Goal: Task Accomplishment & Management: Complete application form

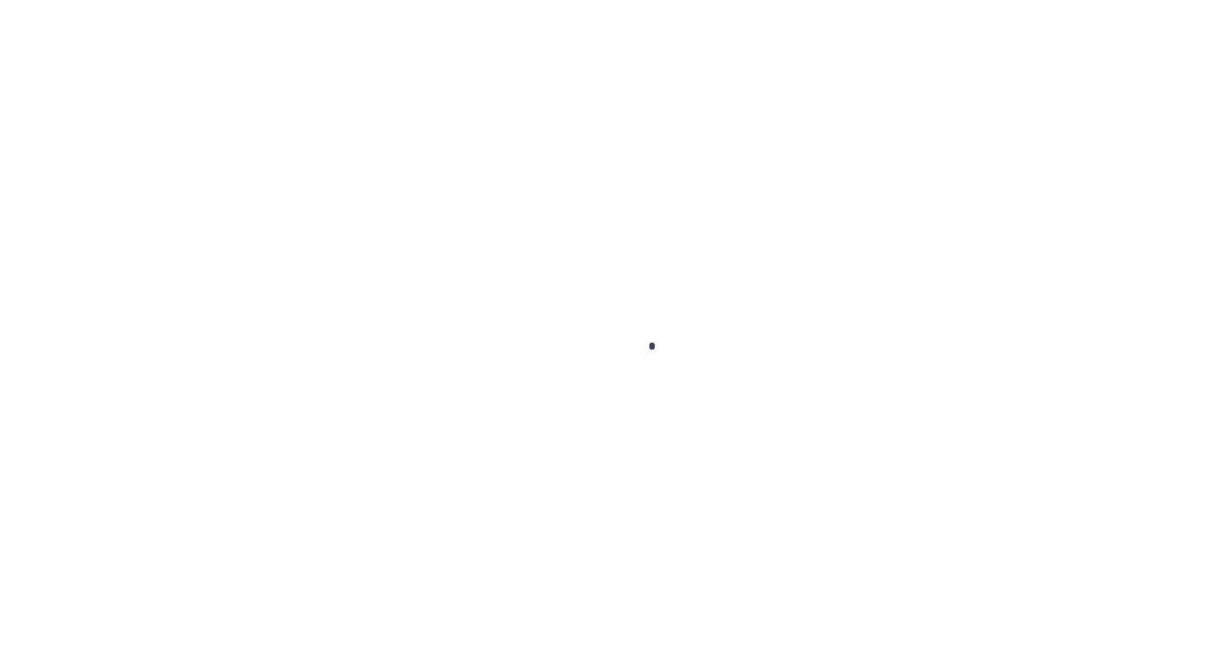
scroll to position [90, 0]
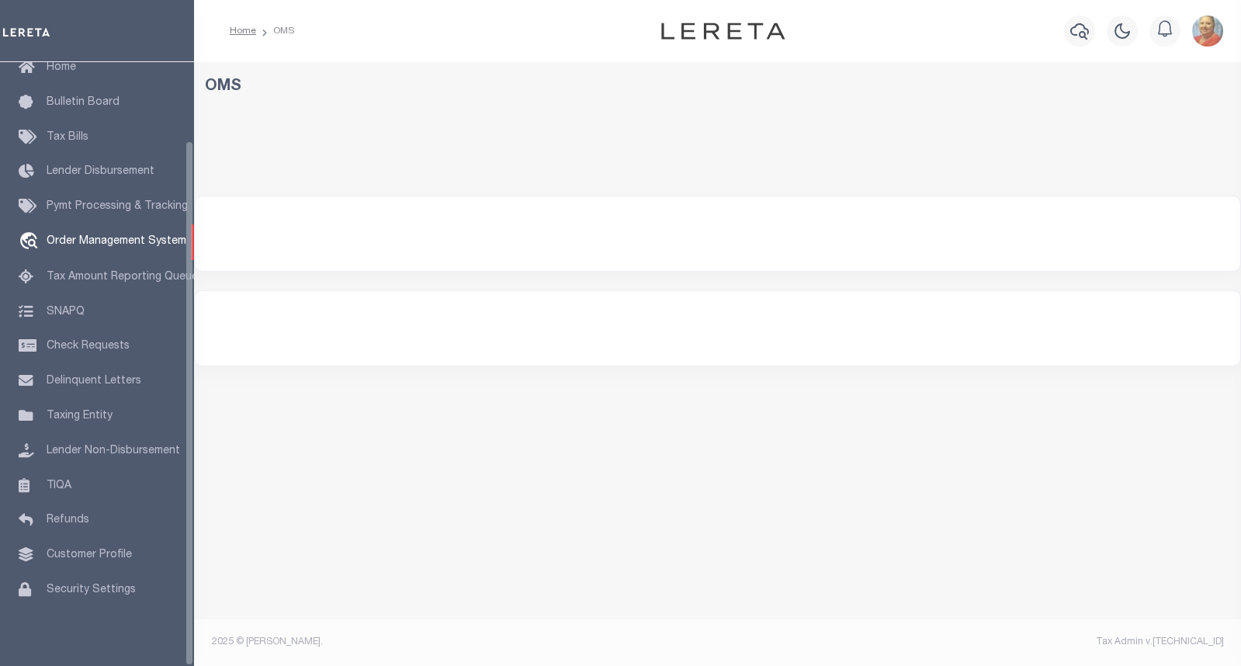
select select "200"
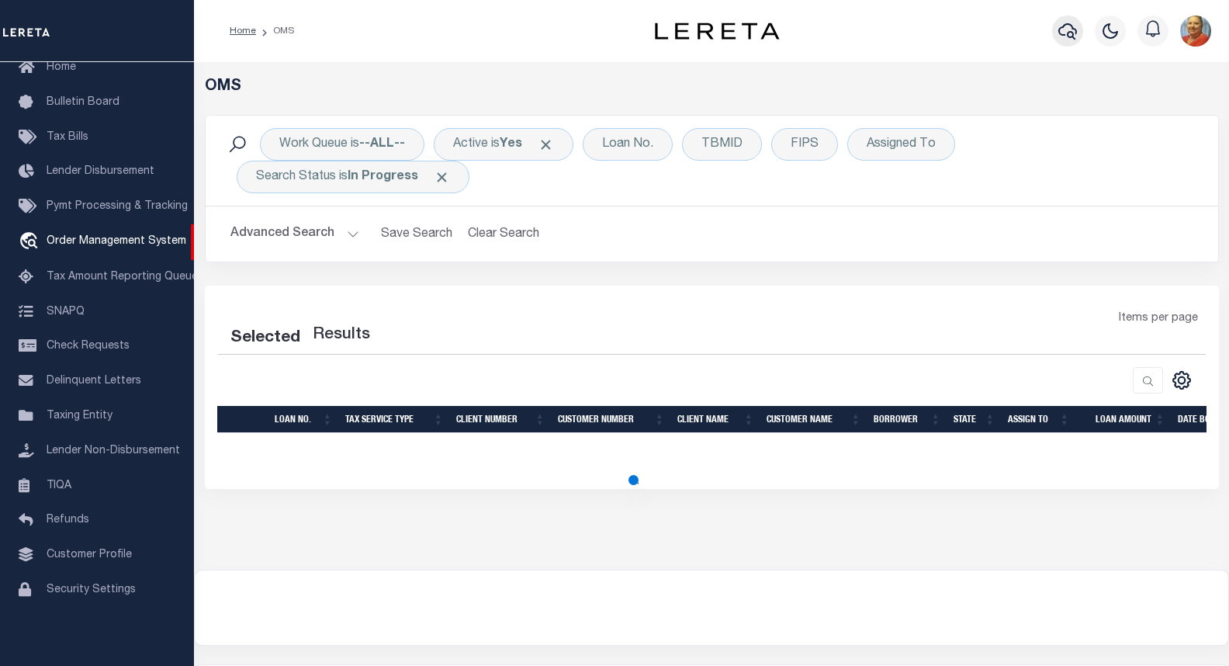
click at [1071, 35] on icon "button" at bounding box center [1067, 31] width 19 height 19
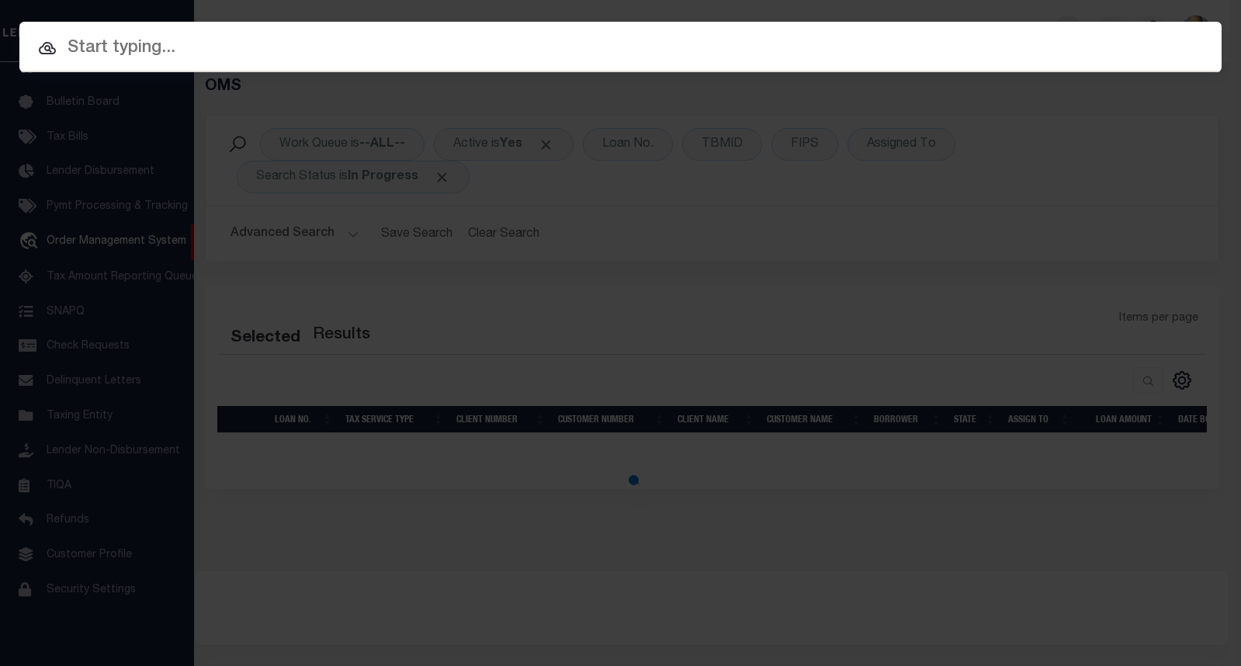
select select "200"
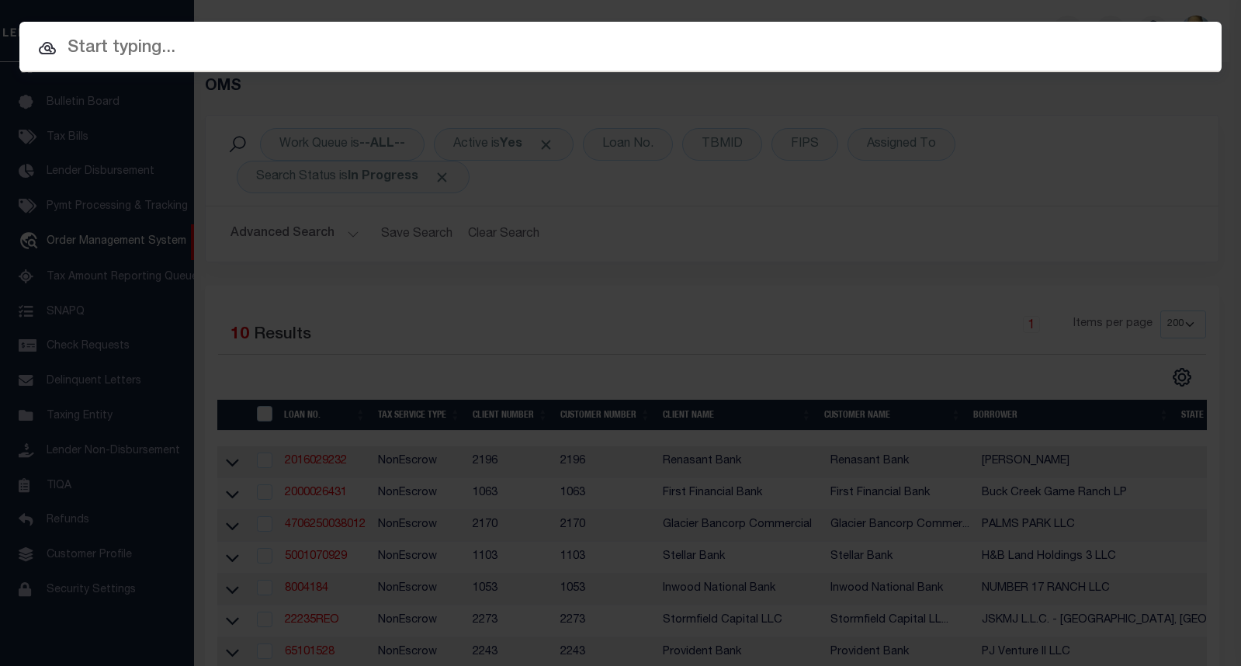
click at [153, 47] on input "text" at bounding box center [620, 48] width 1202 height 27
paste input "15247"
type input "15247"
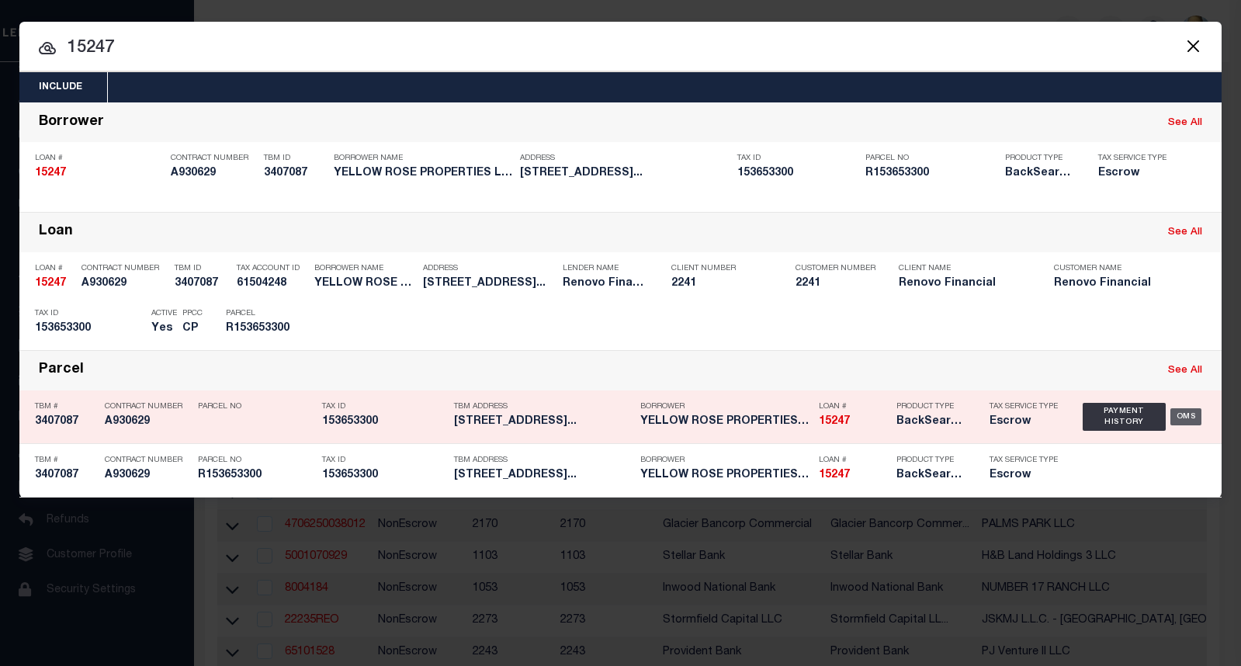
click at [1189, 418] on div "OMS" at bounding box center [1186, 416] width 32 height 17
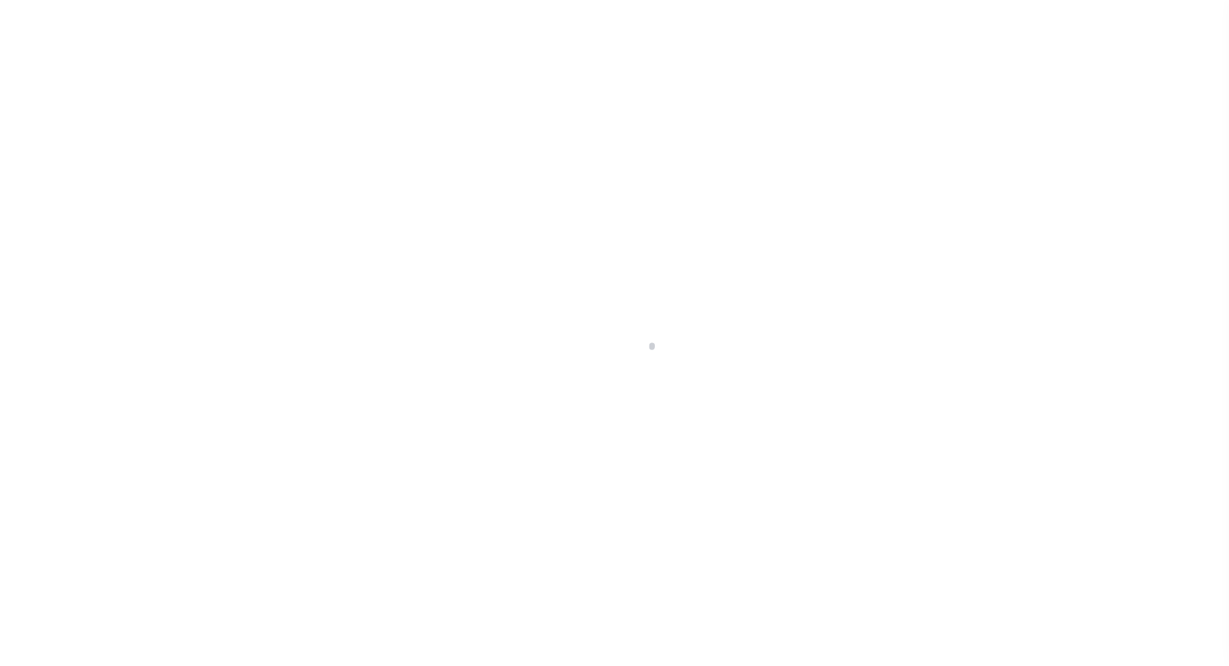
select select "10"
select select "Escrow"
type input "[STREET_ADDRESS]"
select select
type input "Del City, OK 73115"
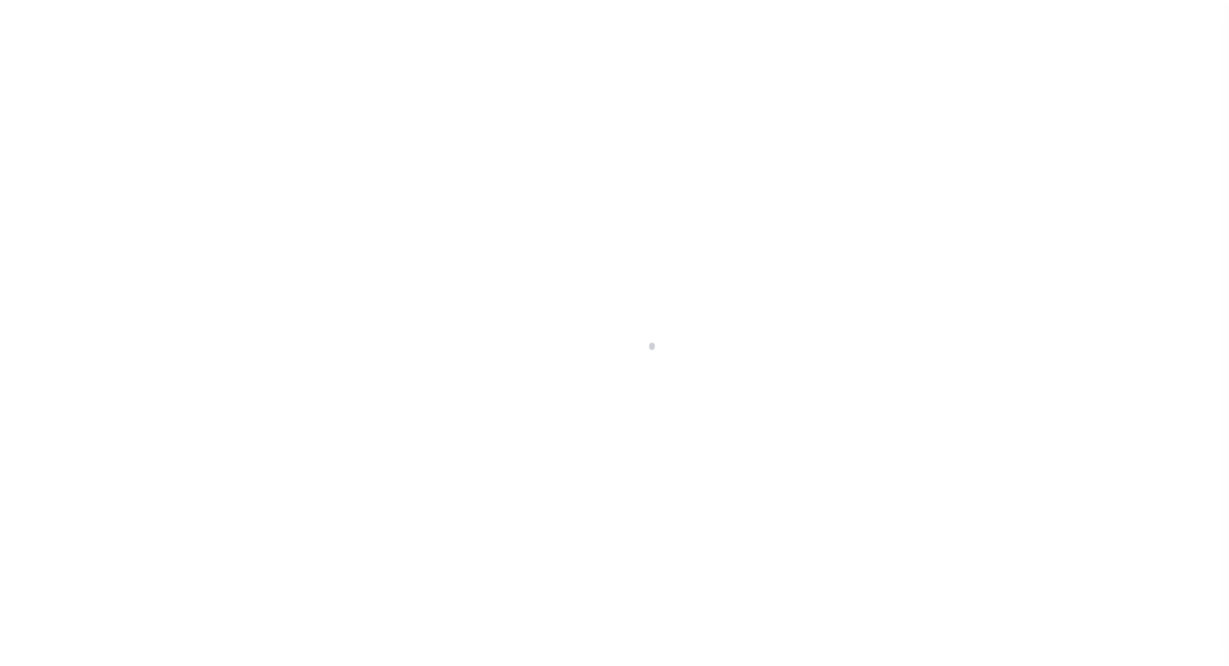
type input "a0kUS000006TWtu"
type input "OK"
select select
type textarea "LEGAL REQUIRED"
type textarea "Liability Limited to Customer Provided Parcel"
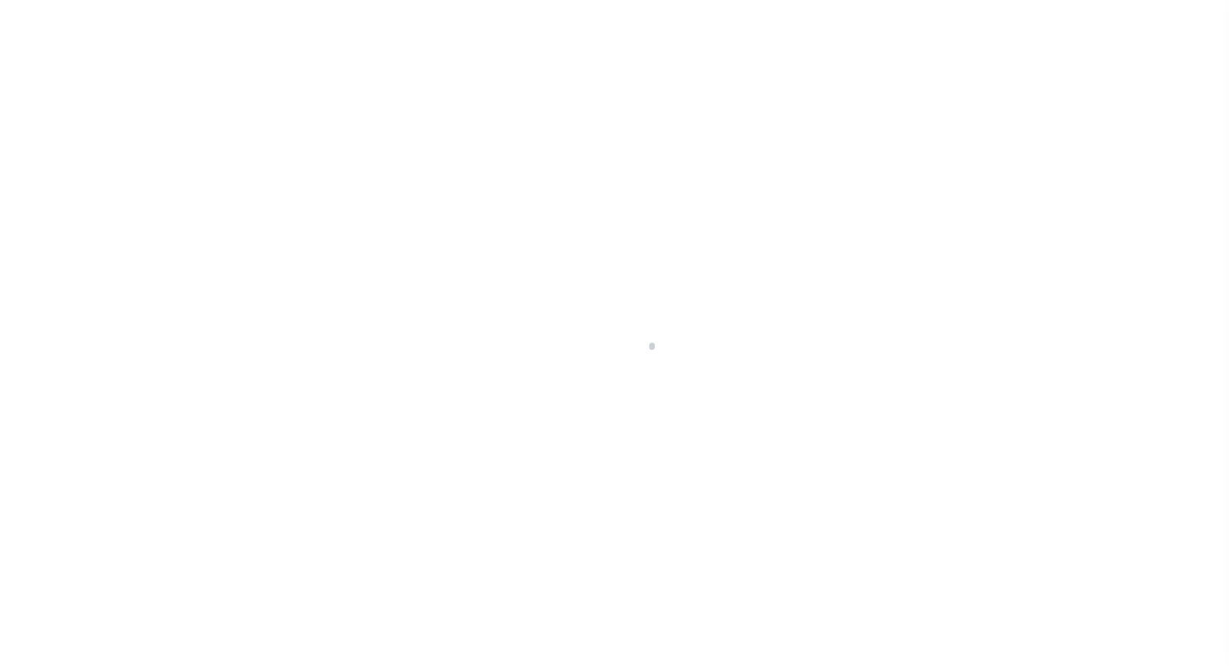
select select "25066"
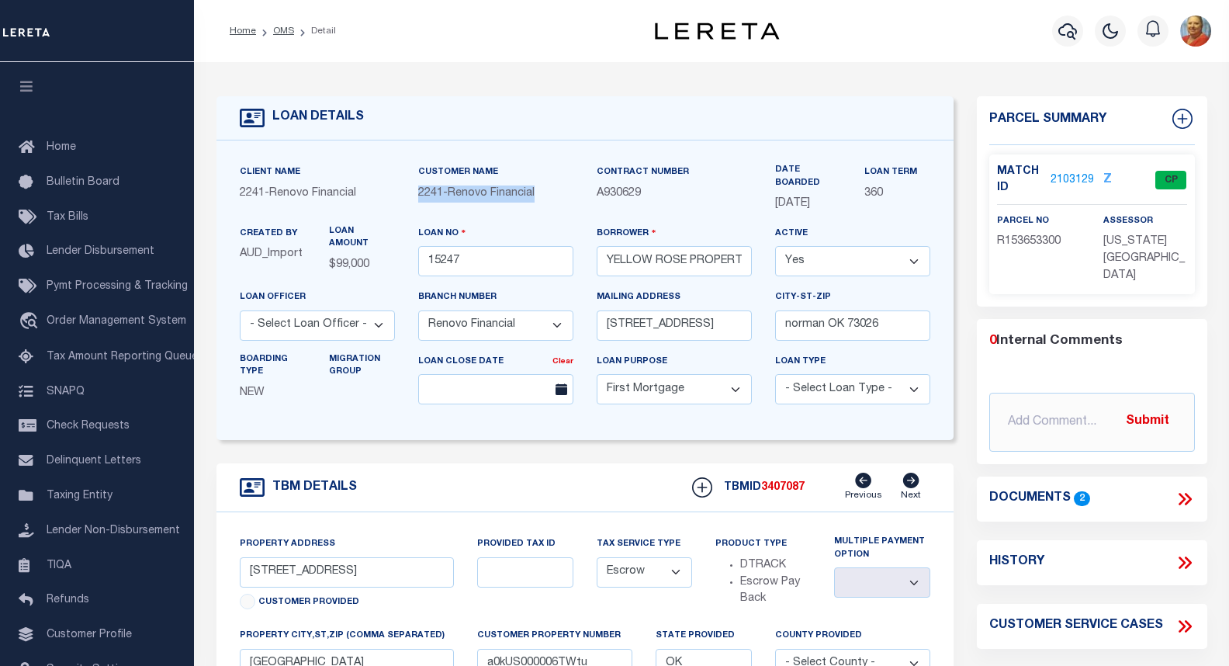
drag, startPoint x: 544, startPoint y: 201, endPoint x: 419, endPoint y: 201, distance: 124.9
click at [419, 201] on div "2241 - Renovo Financial" at bounding box center [495, 193] width 155 height 17
copy span "2241 - Renovo Financial"
drag, startPoint x: 649, startPoint y: 202, endPoint x: 594, endPoint y: 195, distance: 56.3
click at [594, 195] on div "Contract Number A930629" at bounding box center [674, 194] width 178 height 61
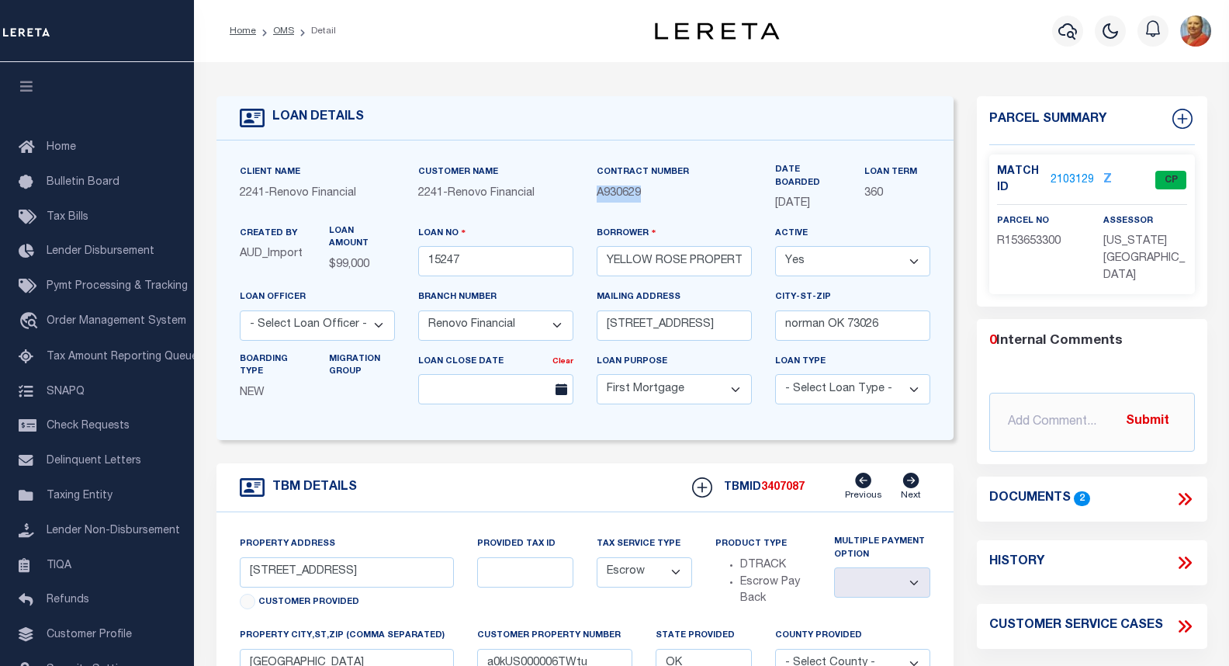
copy span "A930629"
click at [1075, 178] on link "2103129" at bounding box center [1071, 180] width 43 height 16
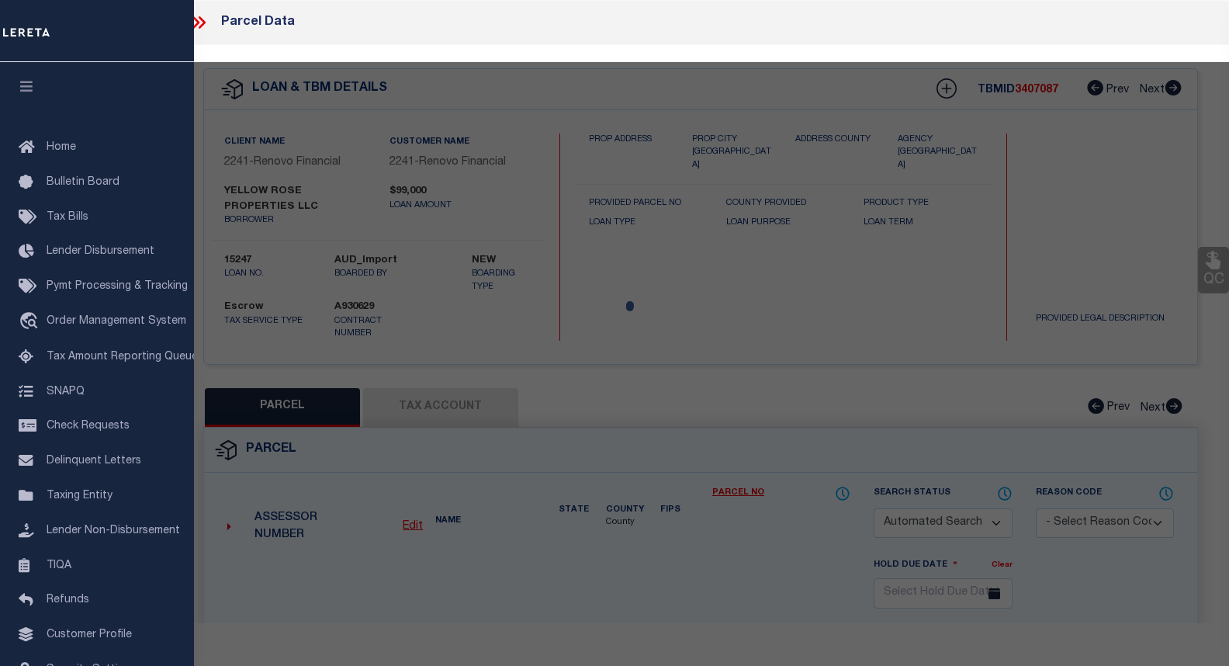
checkbox input "false"
select select "CP"
type input "YELLOW ROSE PROPERTIES LLC"
select select "AGW"
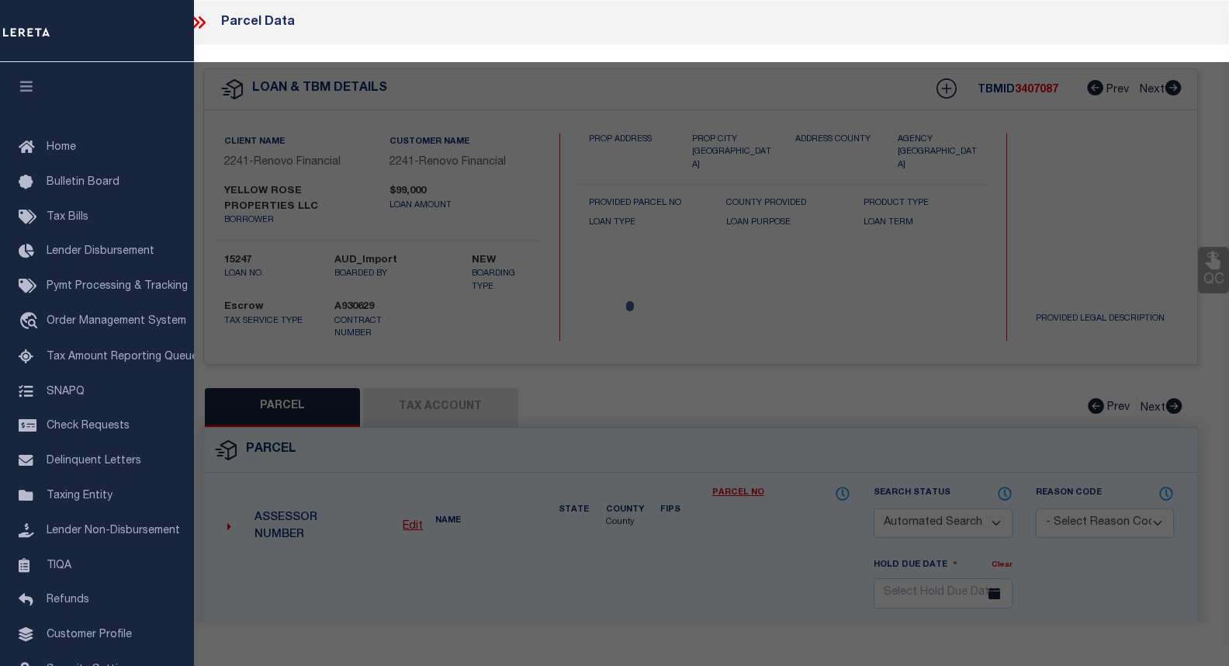
select select
type input "4613 SE 28TH ST"
checkbox input "false"
type input "[GEOGRAPHIC_DATA]"
type textarea "EPPERLY HEIGHTS 3RD 001 033"
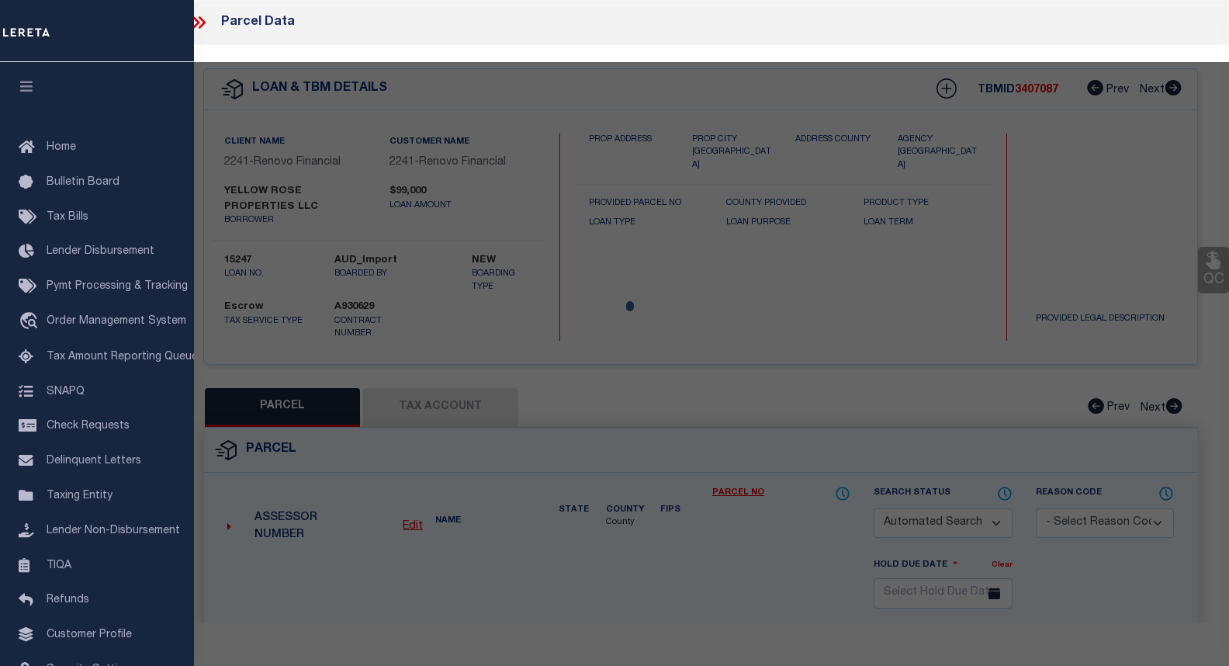
type textarea "02/3/25 Legal calls for lot 33- Block 1; acct. which covers parcel R153653300"
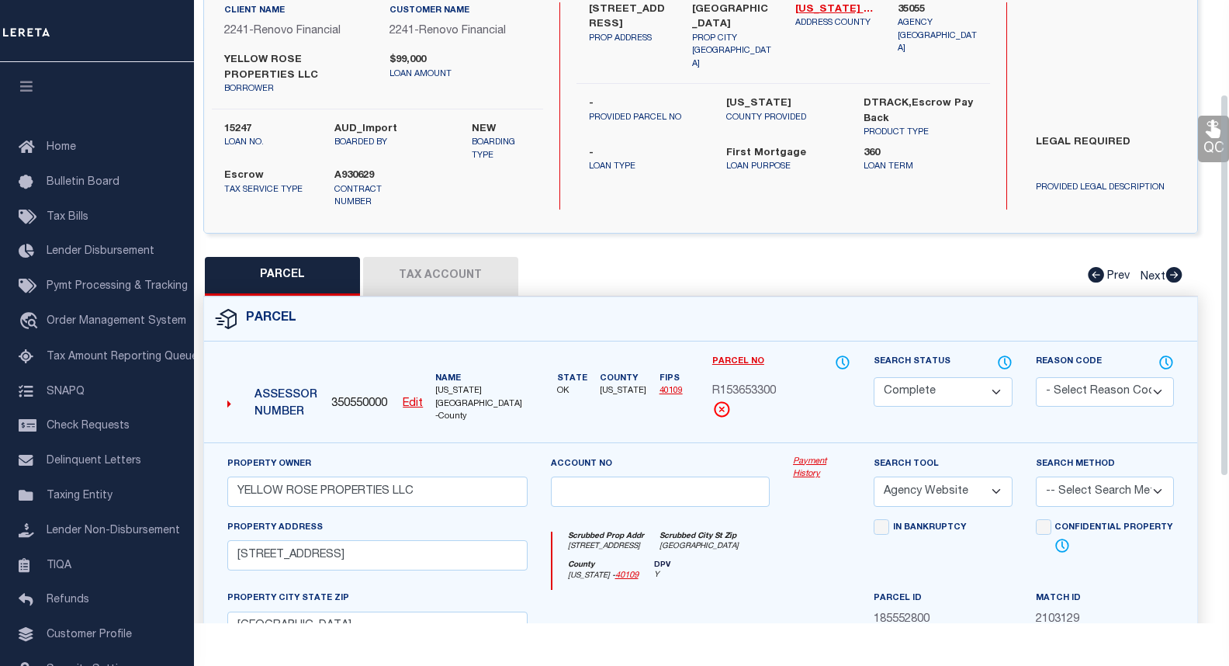
scroll to position [155, 0]
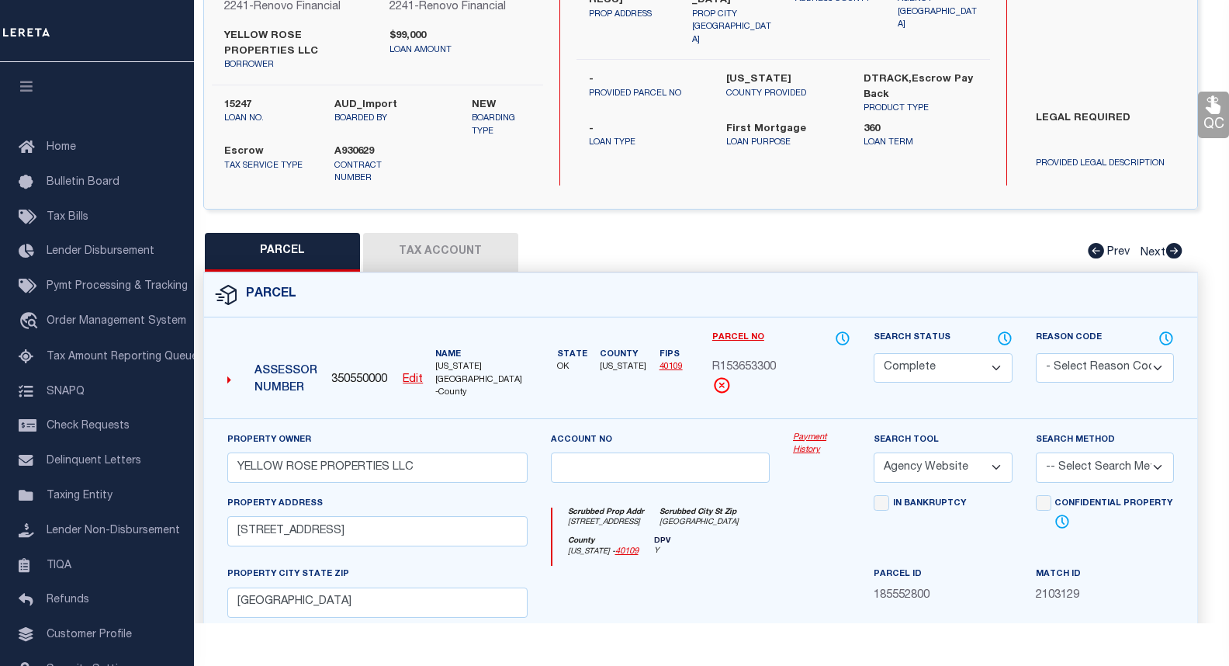
click at [425, 237] on button "Tax Account" at bounding box center [440, 252] width 155 height 39
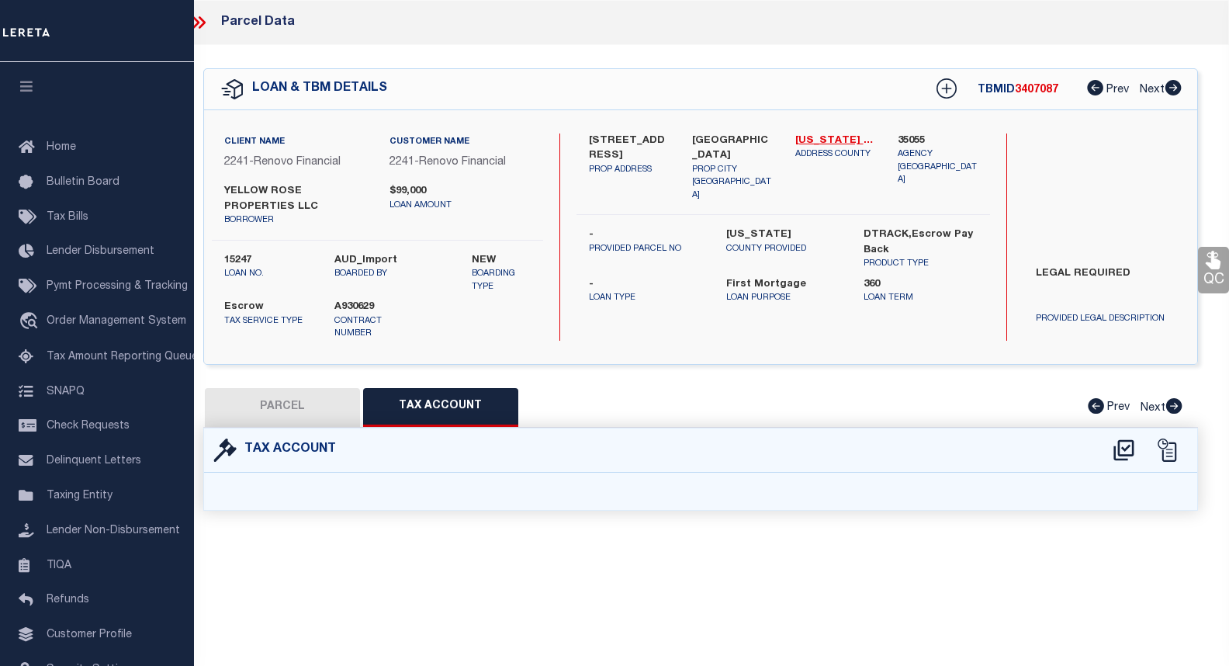
select select "100"
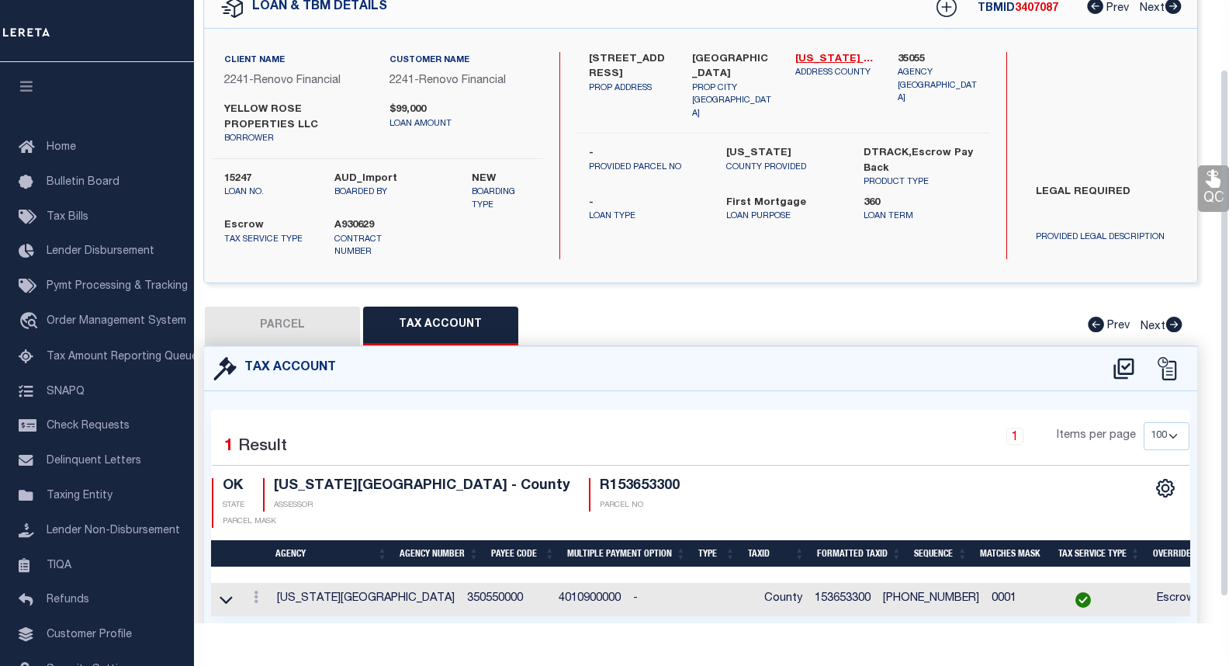
scroll to position [112, 0]
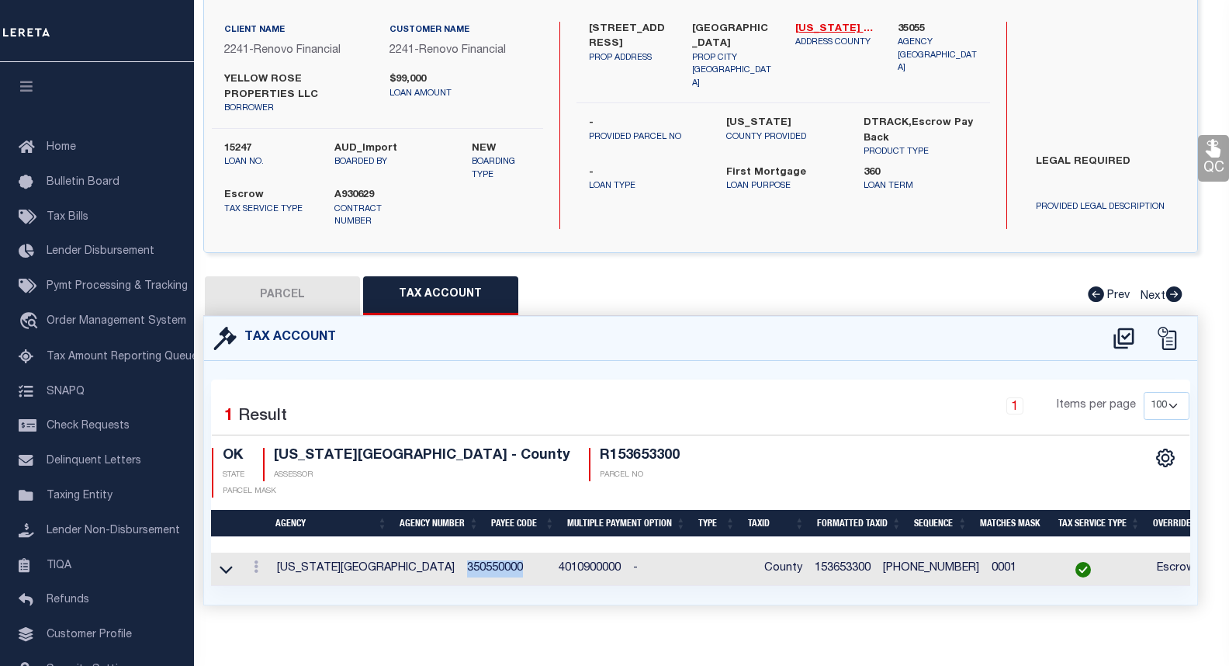
drag, startPoint x: 464, startPoint y: 541, endPoint x: 403, endPoint y: 541, distance: 61.3
click at [461, 552] on td "350550000" at bounding box center [507, 568] width 92 height 33
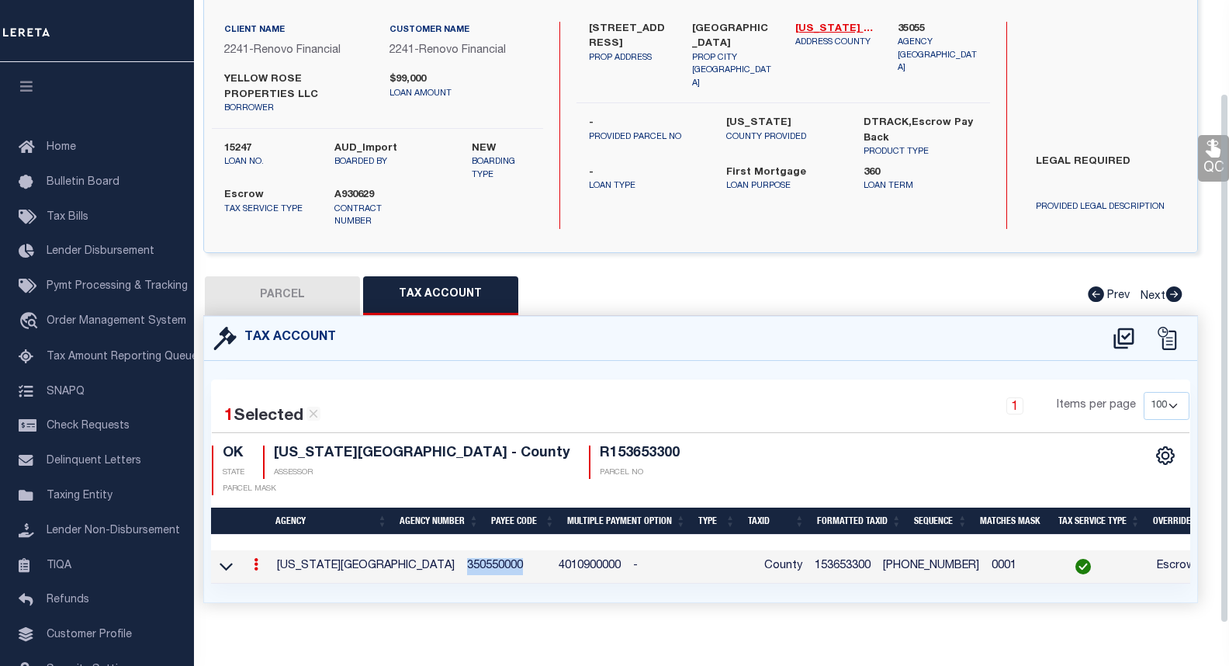
scroll to position [109, 0]
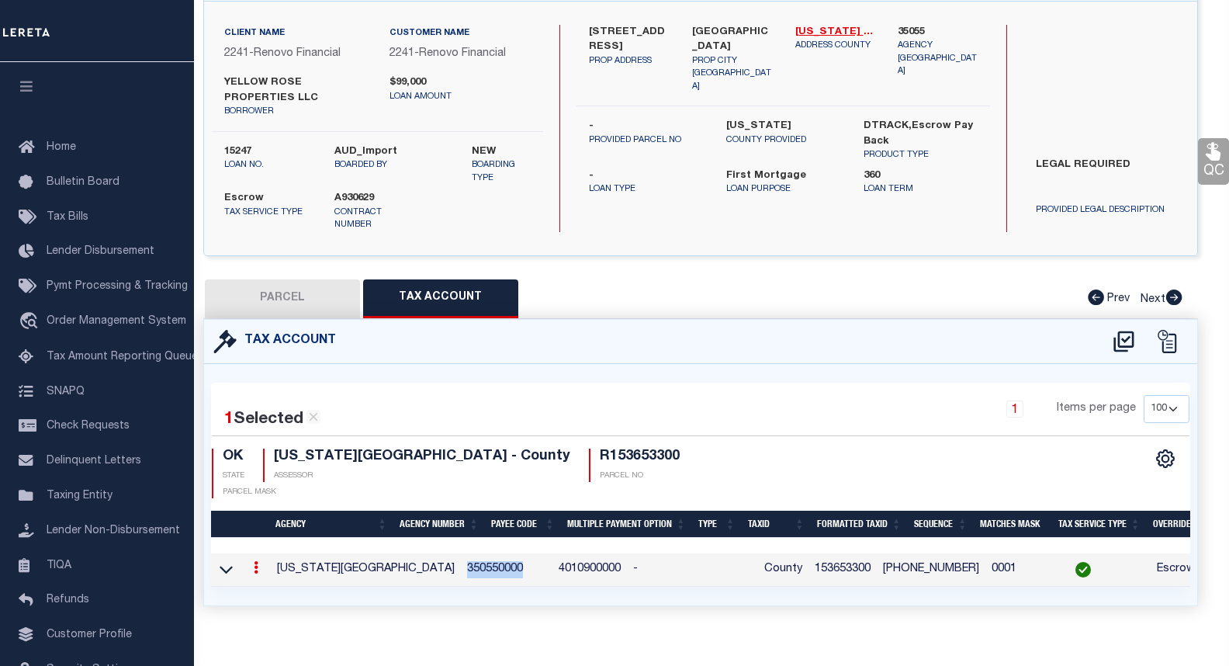
copy td "350550000"
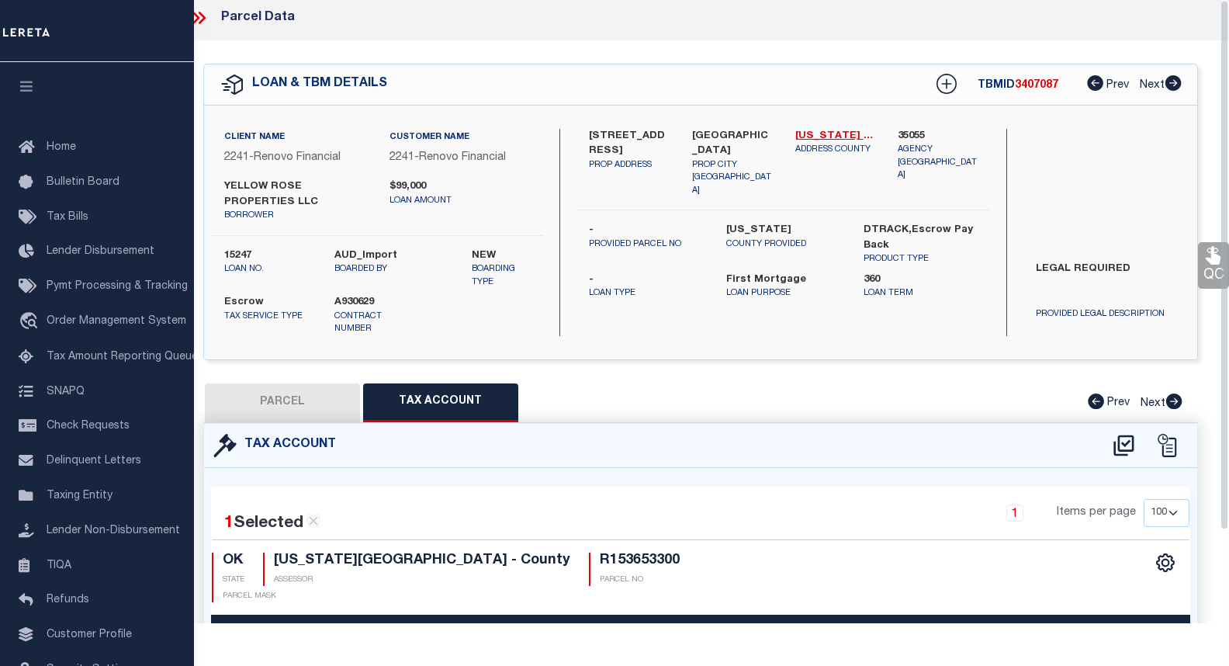
scroll to position [0, 0]
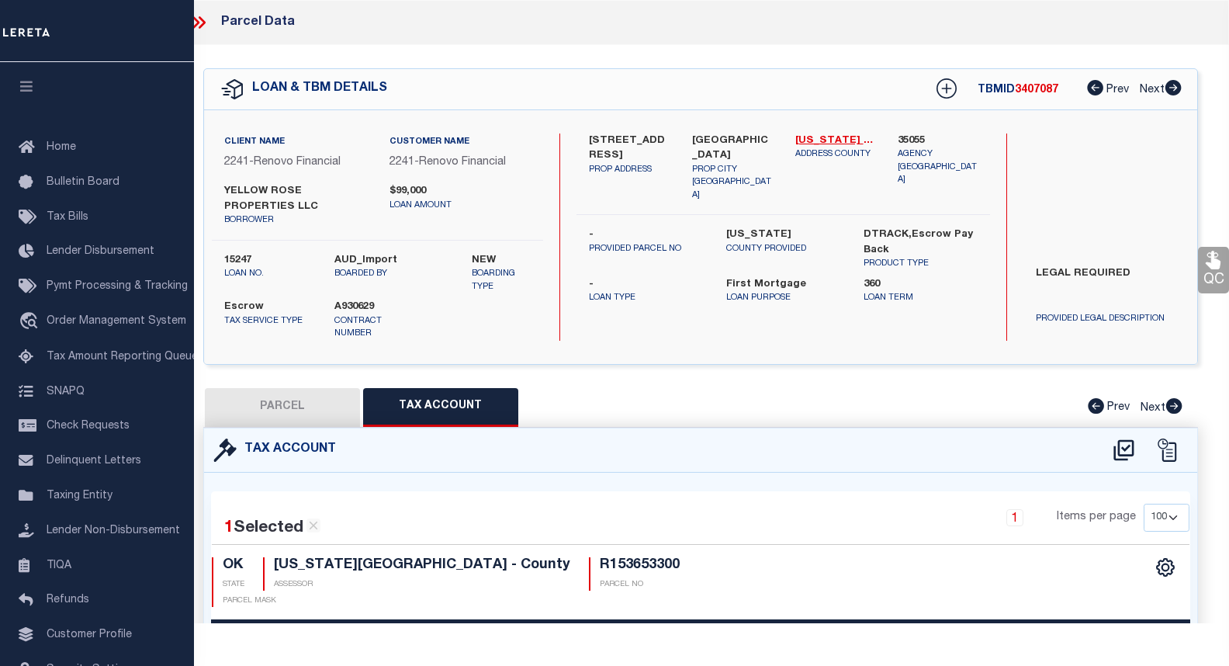
click at [201, 26] on icon at bounding box center [202, 22] width 7 height 12
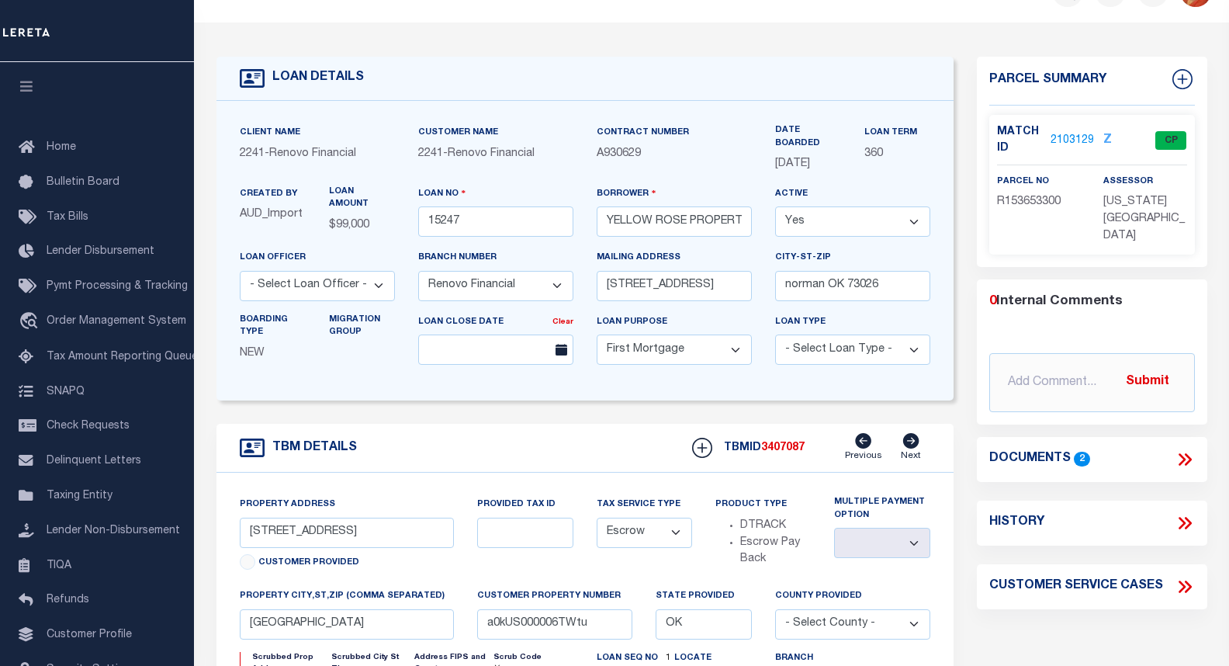
scroll to position [78, 0]
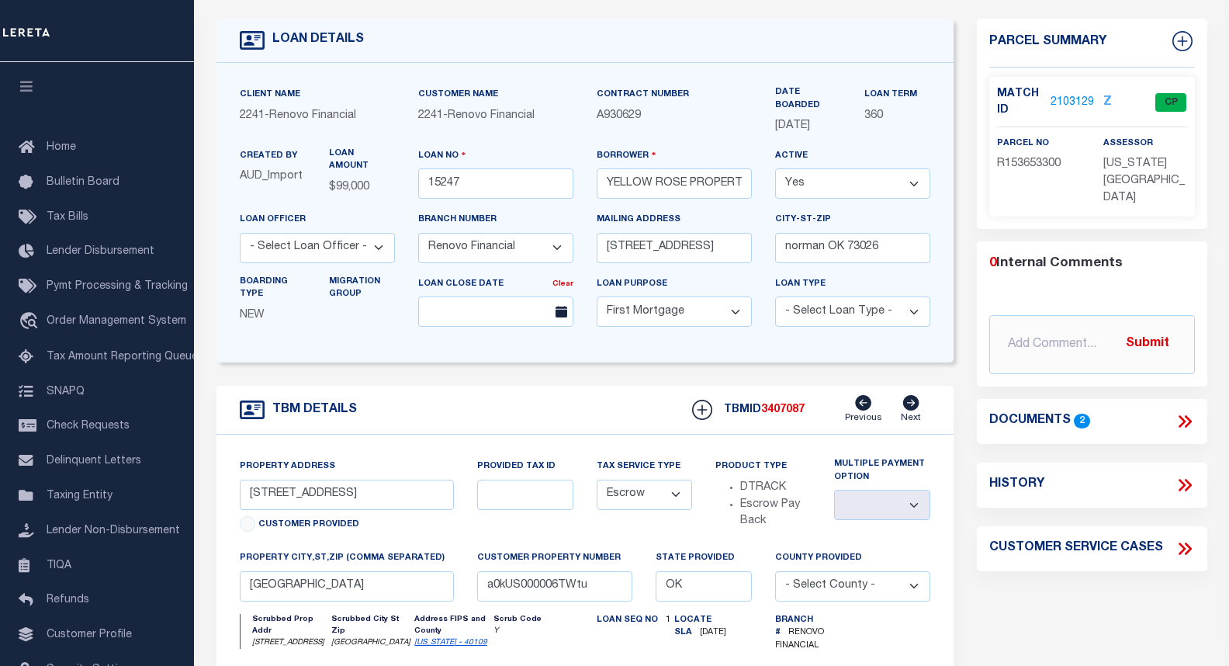
click at [1060, 106] on link "2103129" at bounding box center [1071, 103] width 43 height 16
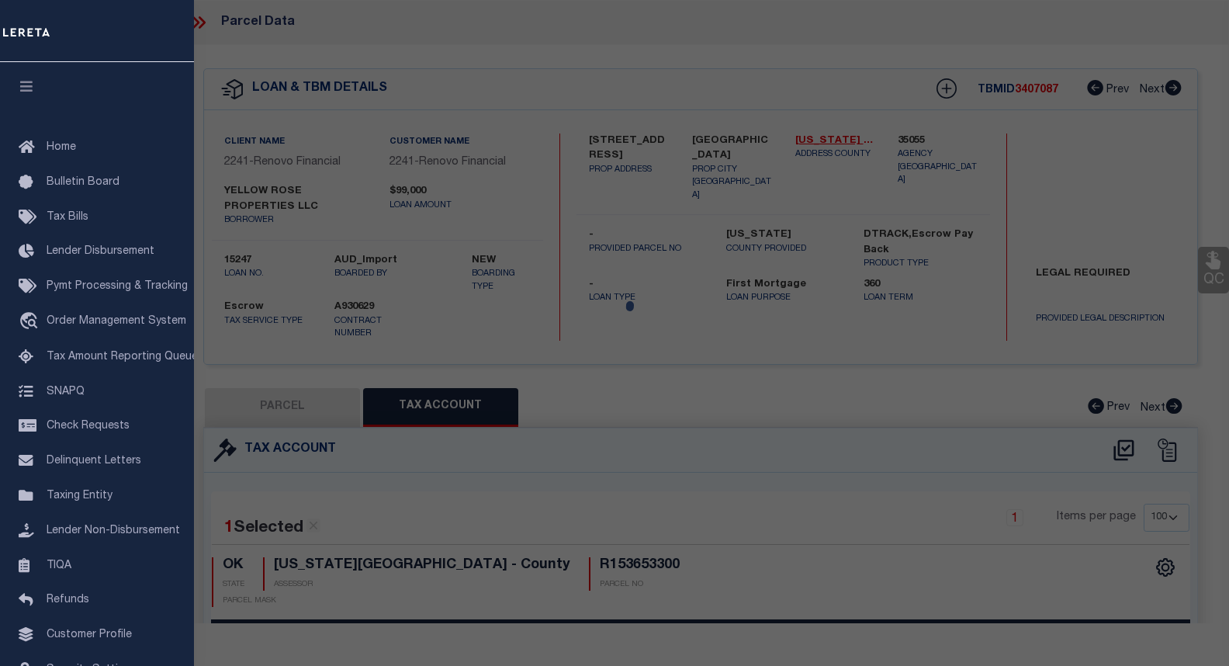
select select "AS"
select select
checkbox input "false"
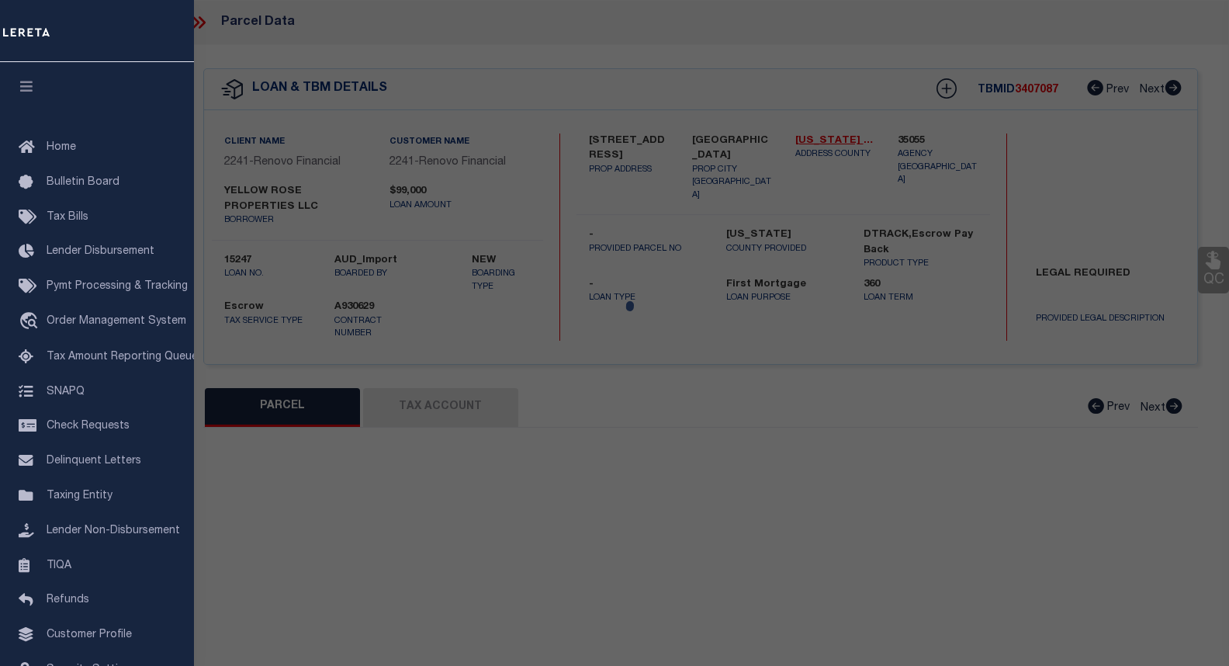
select select "CP"
type input "YELLOW ROSE PROPERTIES LLC"
select select "AGW"
select select
type input "4613 SE 28TH ST"
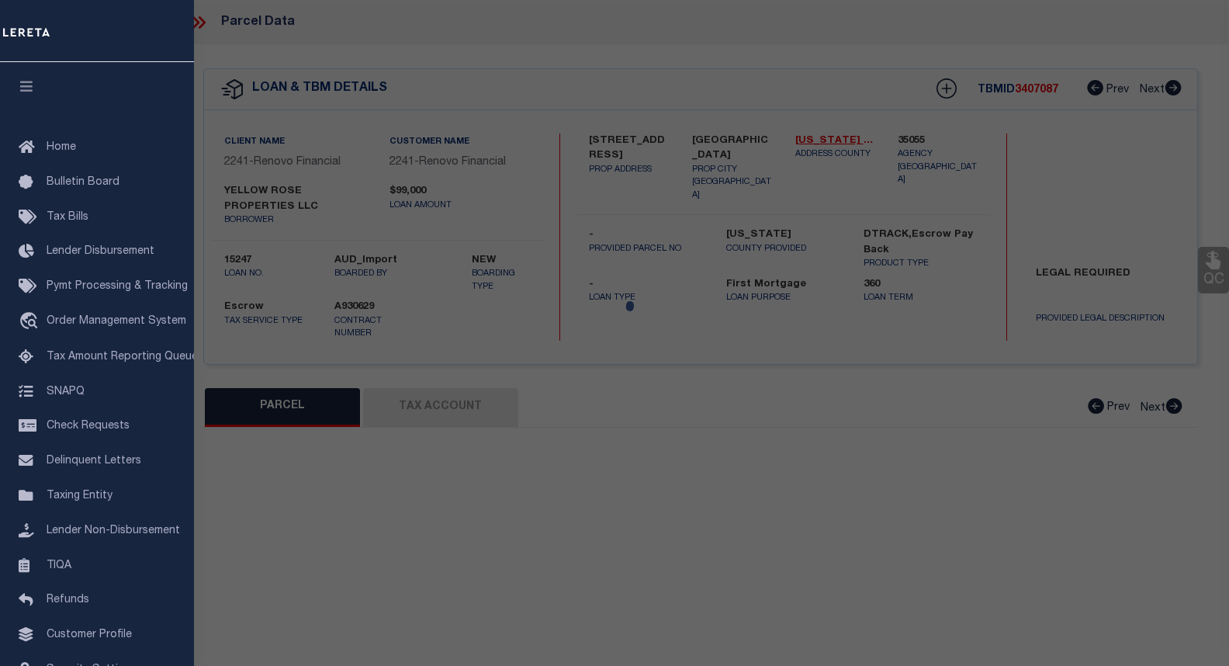
checkbox input "false"
type input "[GEOGRAPHIC_DATA]"
type textarea "EPPERLY HEIGHTS 3RD 001 033"
type textarea "02/3/25 Legal calls for lot 33- Block 1; acct. which covers parcel R153653300"
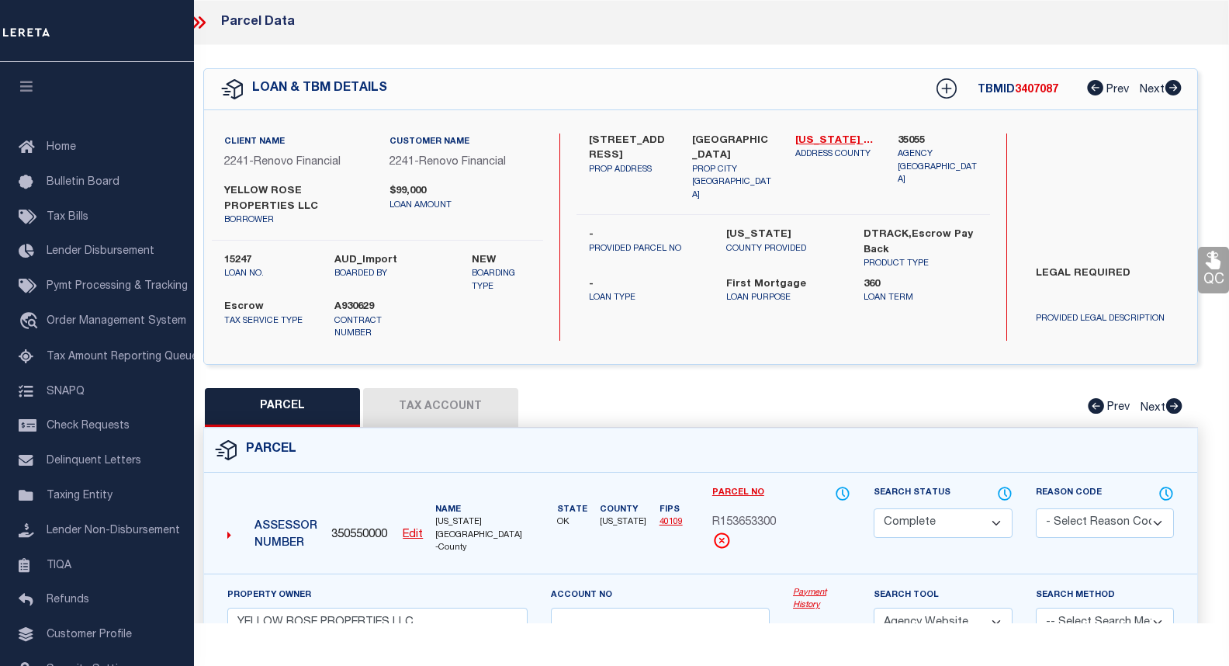
click at [818, 587] on link "Payment History" at bounding box center [821, 600] width 57 height 26
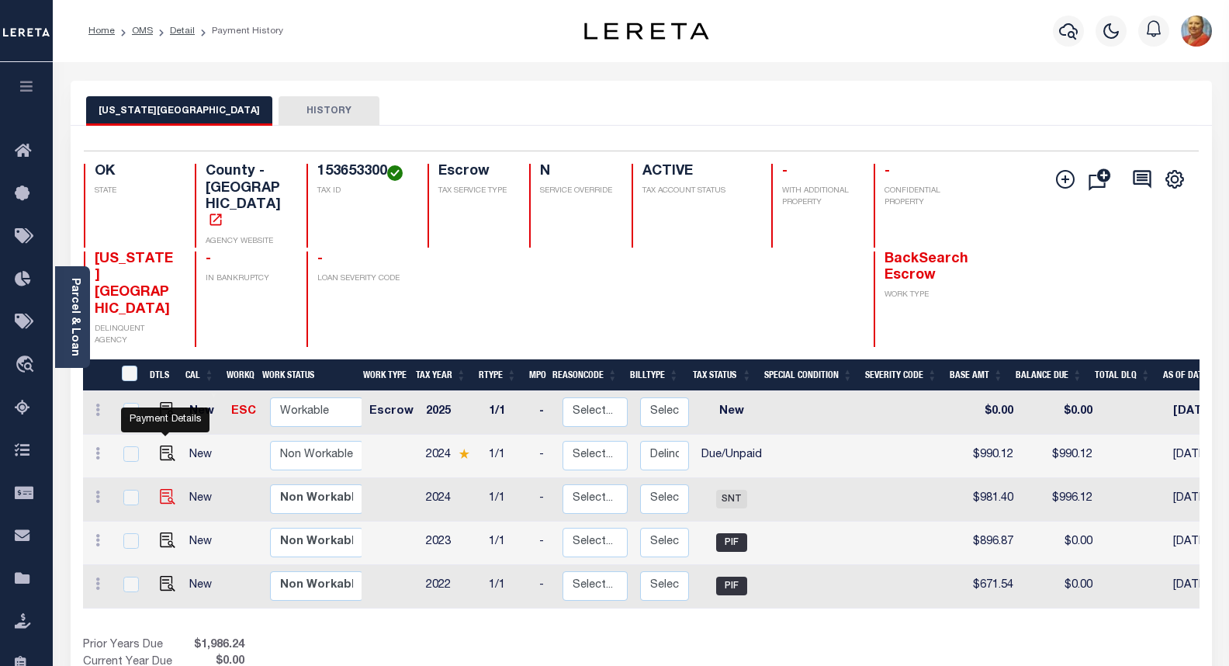
click at [168, 489] on img "" at bounding box center [168, 497] width 16 height 16
checkbox input "true"
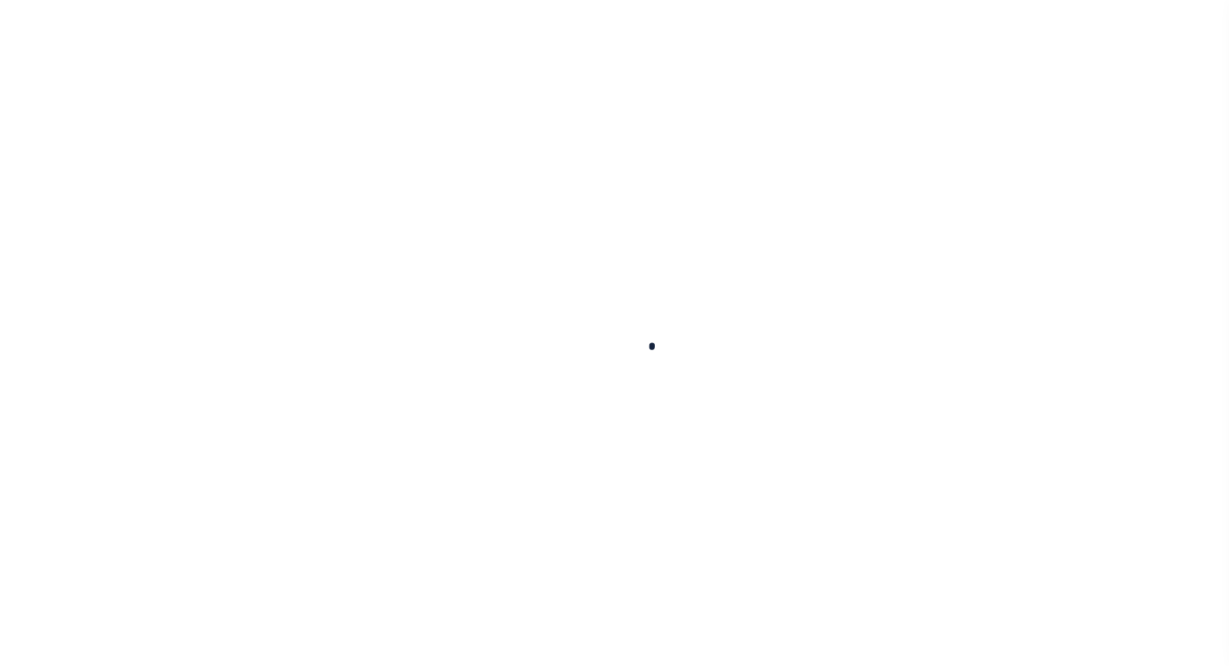
checkbox input "false"
type input "02/14/2025"
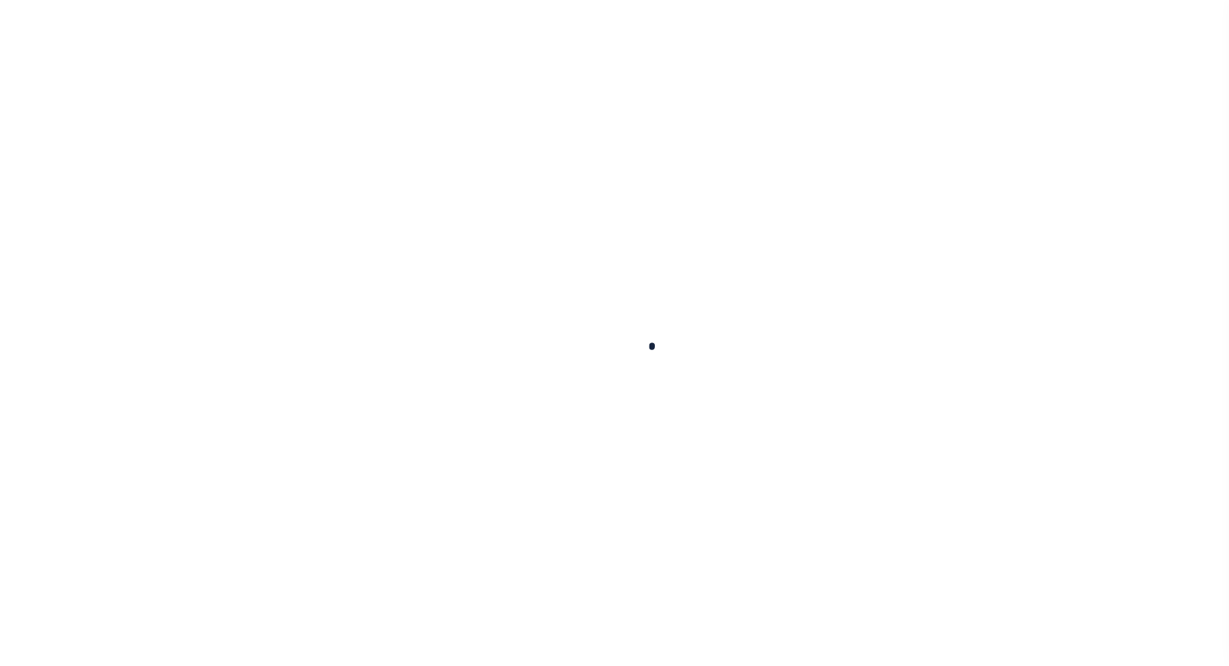
type input "[DATE]"
type input "$981.4"
type input "$14.72"
type input "$996.12"
select select "SNT"
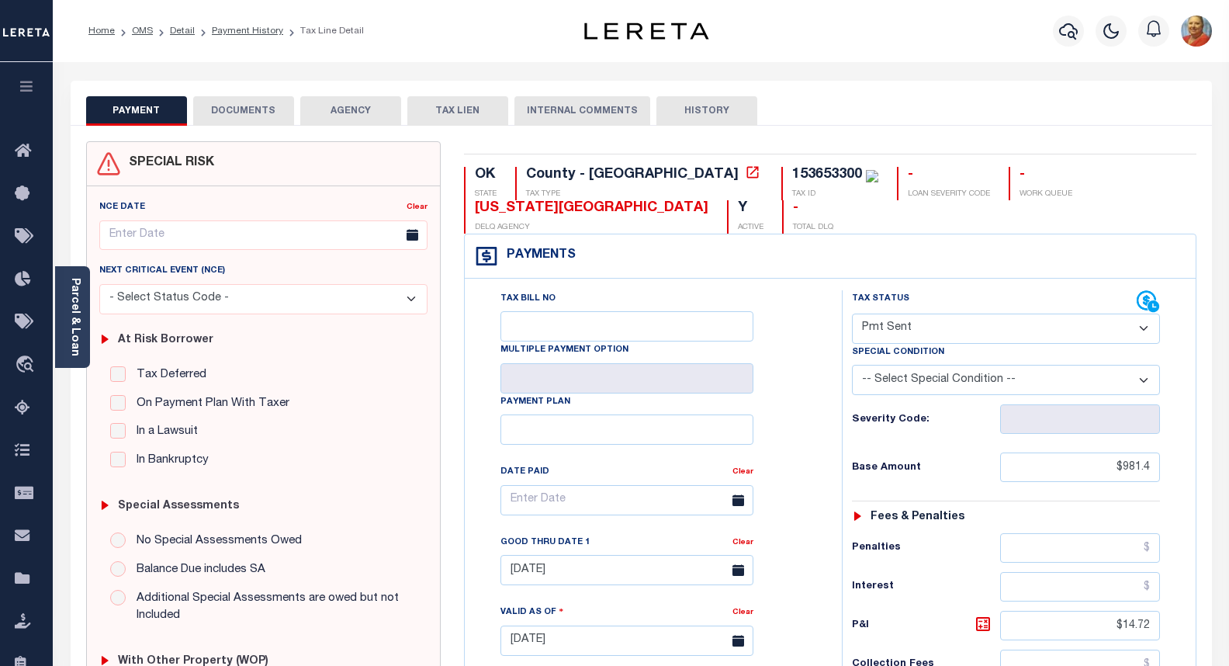
click at [729, 105] on button "HISTORY" at bounding box center [706, 110] width 101 height 29
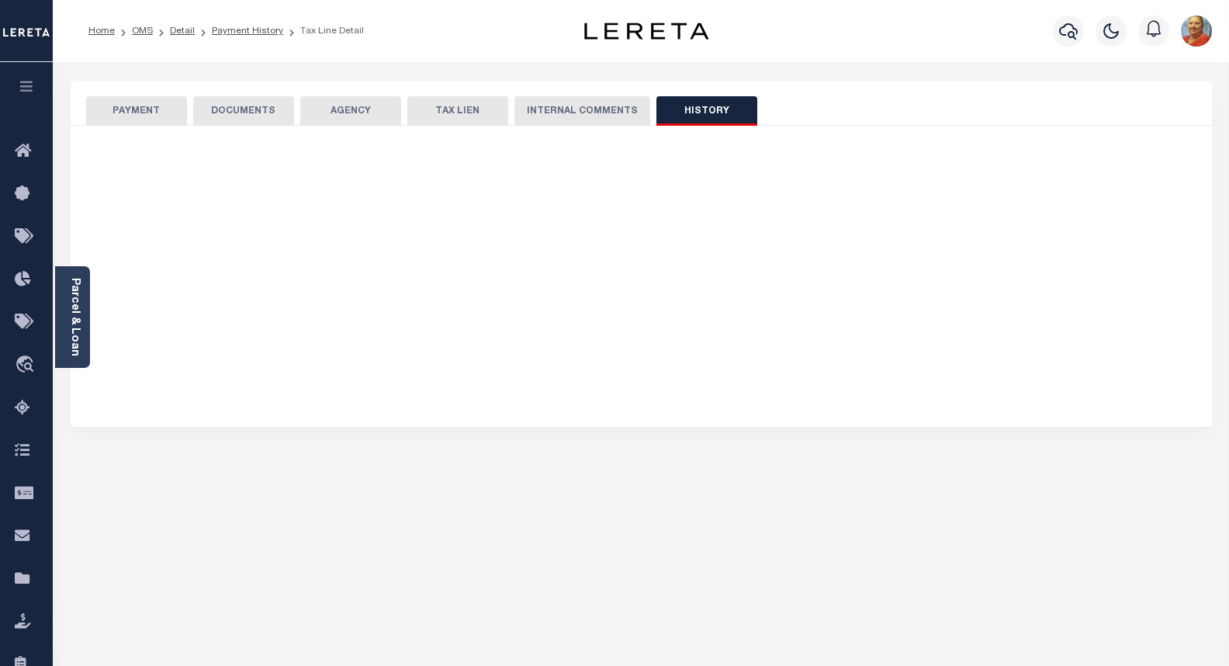
select select "50"
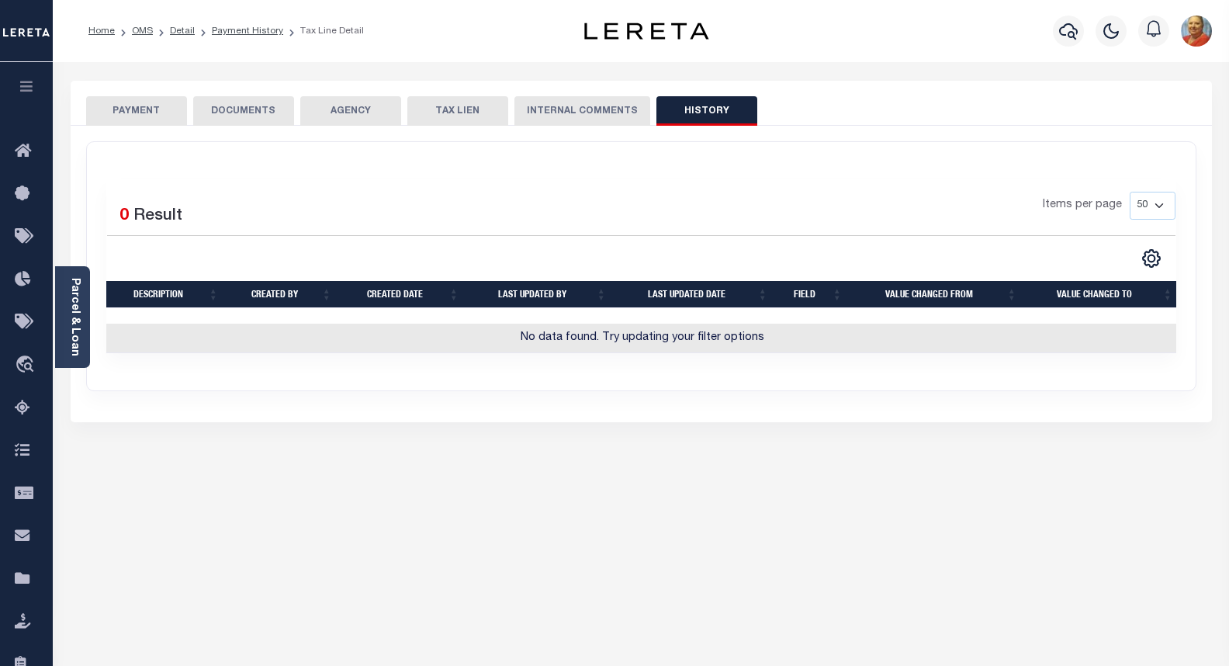
click at [586, 111] on button "INTERNAL COMMENTS" at bounding box center [582, 110] width 136 height 29
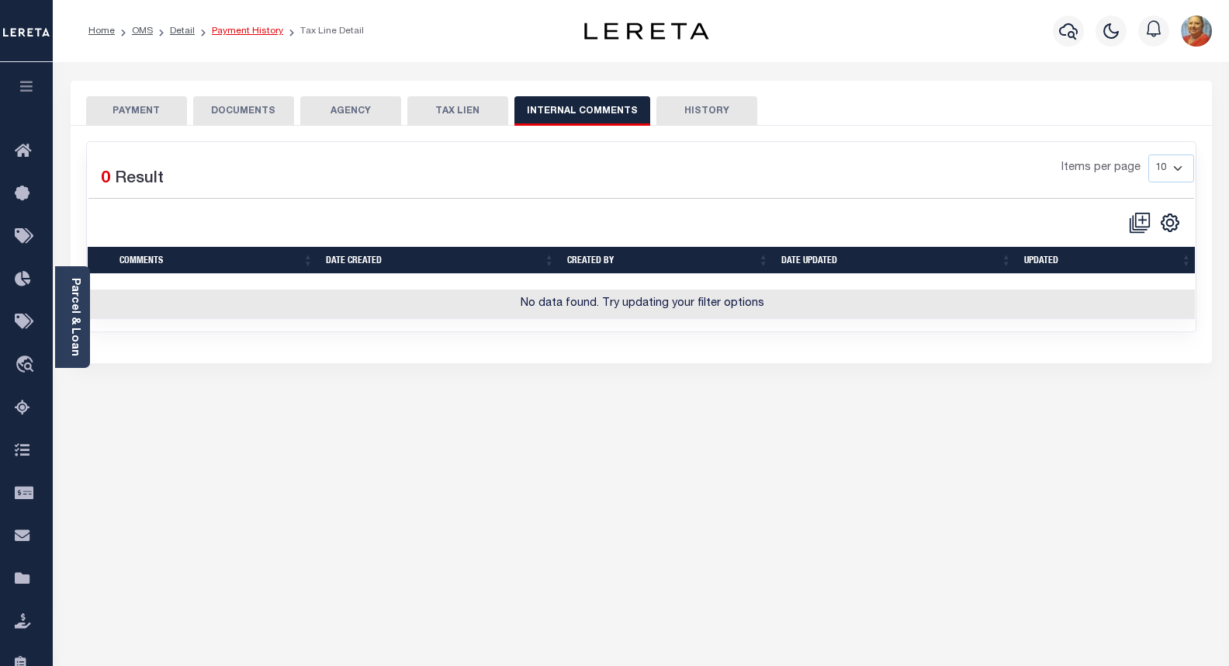
click at [241, 31] on link "Payment History" at bounding box center [247, 30] width 71 height 9
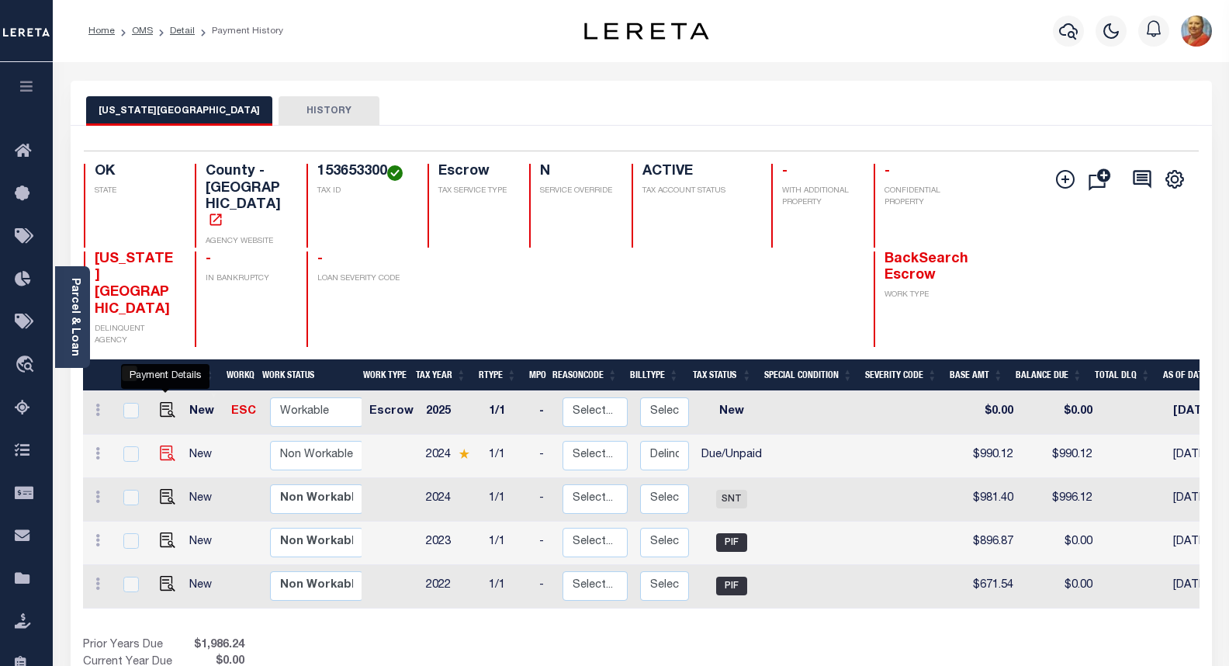
click at [161, 445] on img "" at bounding box center [168, 453] width 16 height 16
checkbox input "true"
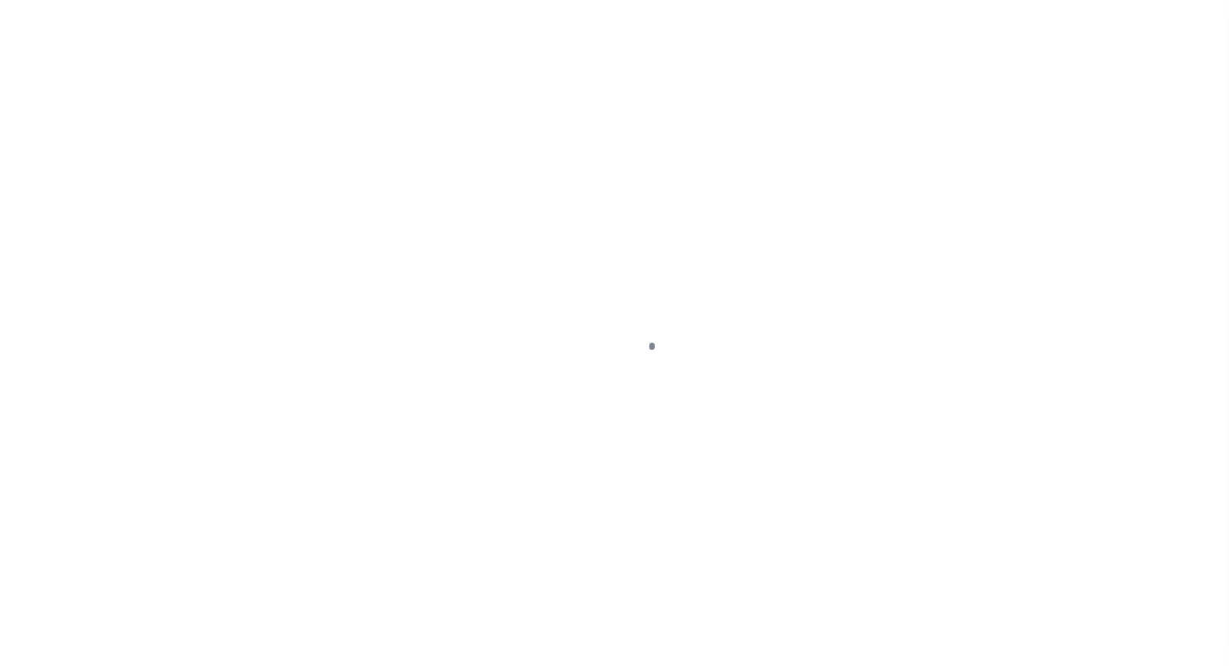
select select "DUE"
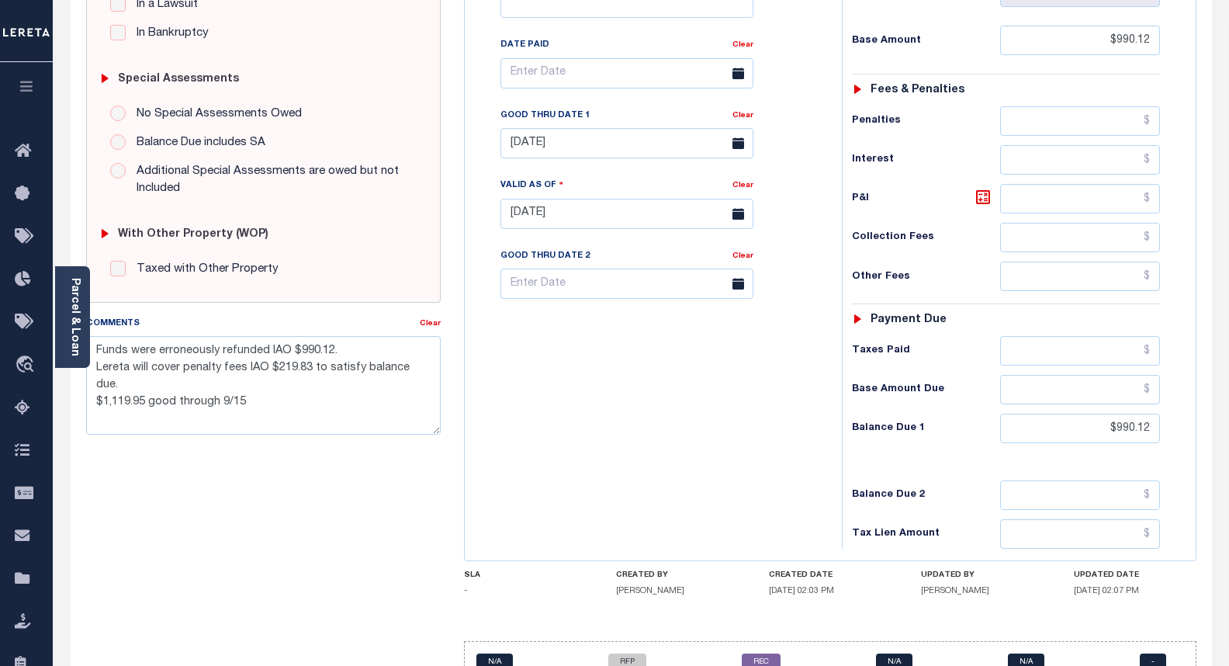
scroll to position [466, 0]
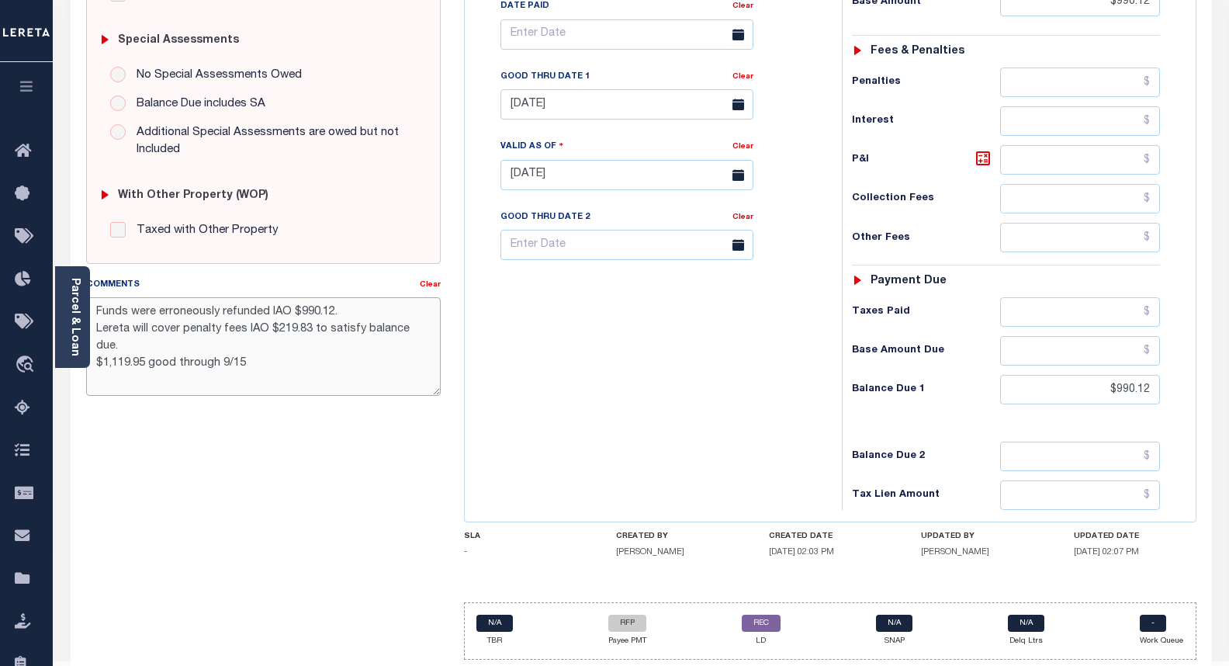
drag, startPoint x: 332, startPoint y: 312, endPoint x: 95, endPoint y: 313, distance: 236.6
click at [96, 313] on textarea "Funds were erroneously refunded IAO $990.12. Lereta will cover penalty fees IAO…" at bounding box center [263, 346] width 355 height 98
click at [877, 576] on div "OK STATE County - OK TAX TYPE 153653300 TAX ID - LOAN SEVERITY CODE - WORK QUEU…" at bounding box center [830, 180] width 732 height 958
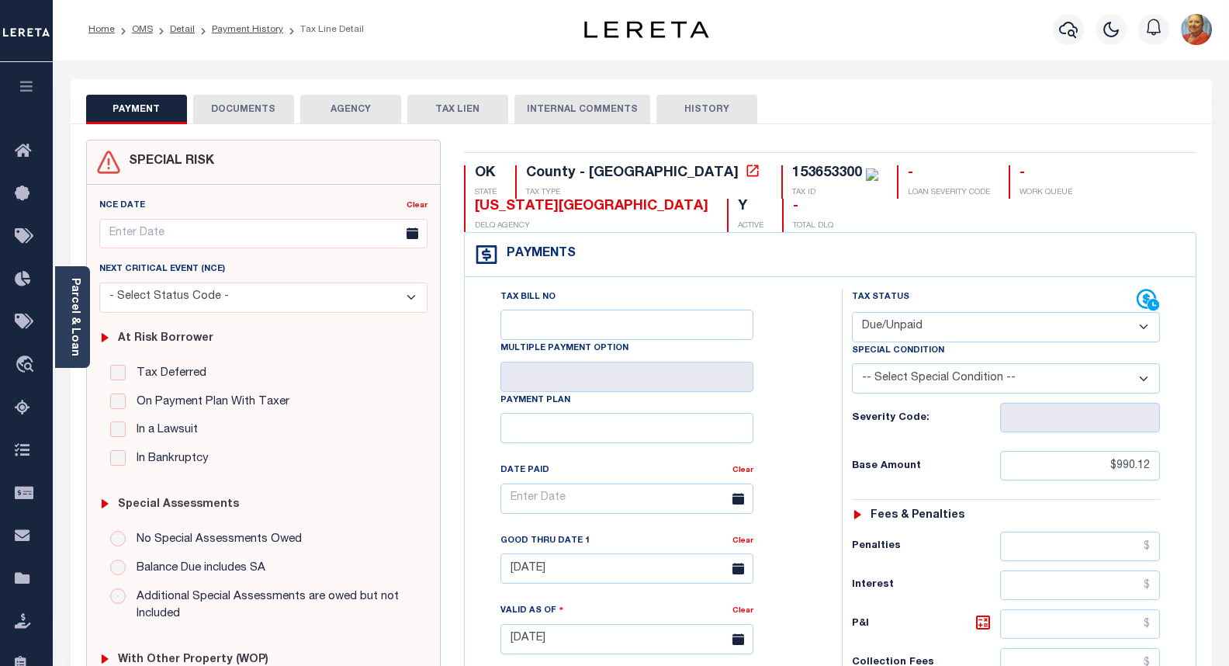
scroll to position [0, 0]
click at [177, 31] on link "Detail" at bounding box center [182, 30] width 25 height 9
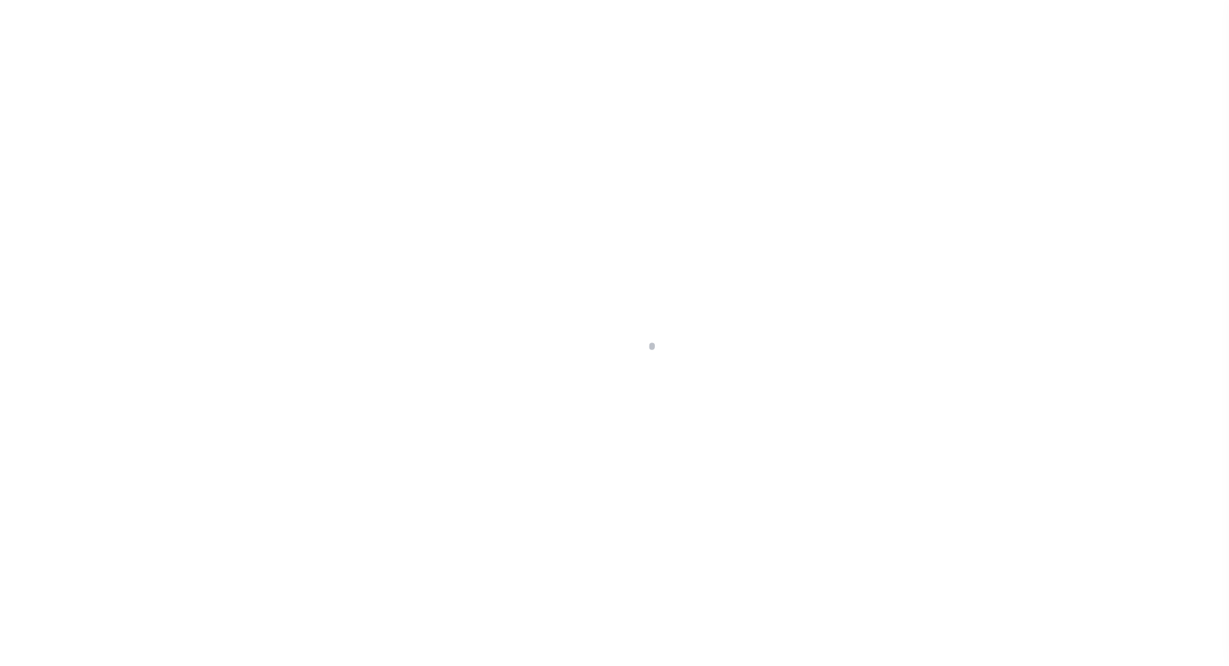
select select "10"
select select "Escrow"
type input "[STREET_ADDRESS]"
select select
type input "[GEOGRAPHIC_DATA]"
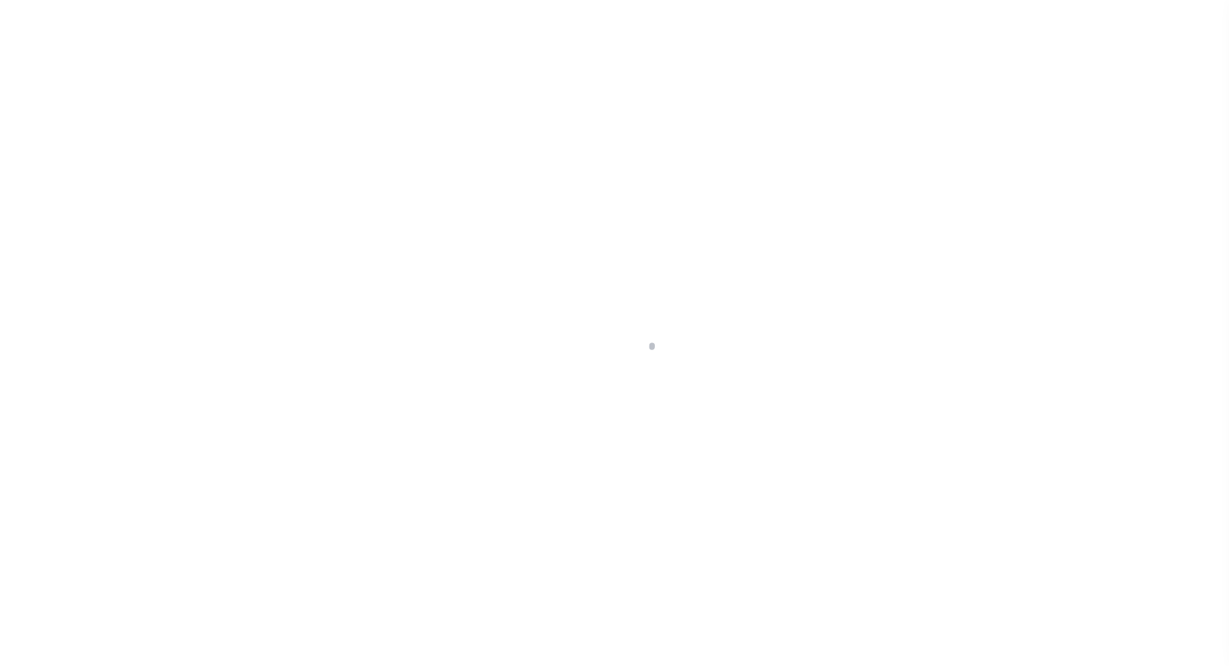
type input "a0kUS000006TWtu"
type input "OK"
select select
type textarea "LEGAL REQUIRED"
type textarea "Liability Limited to Customer Provided Parcel"
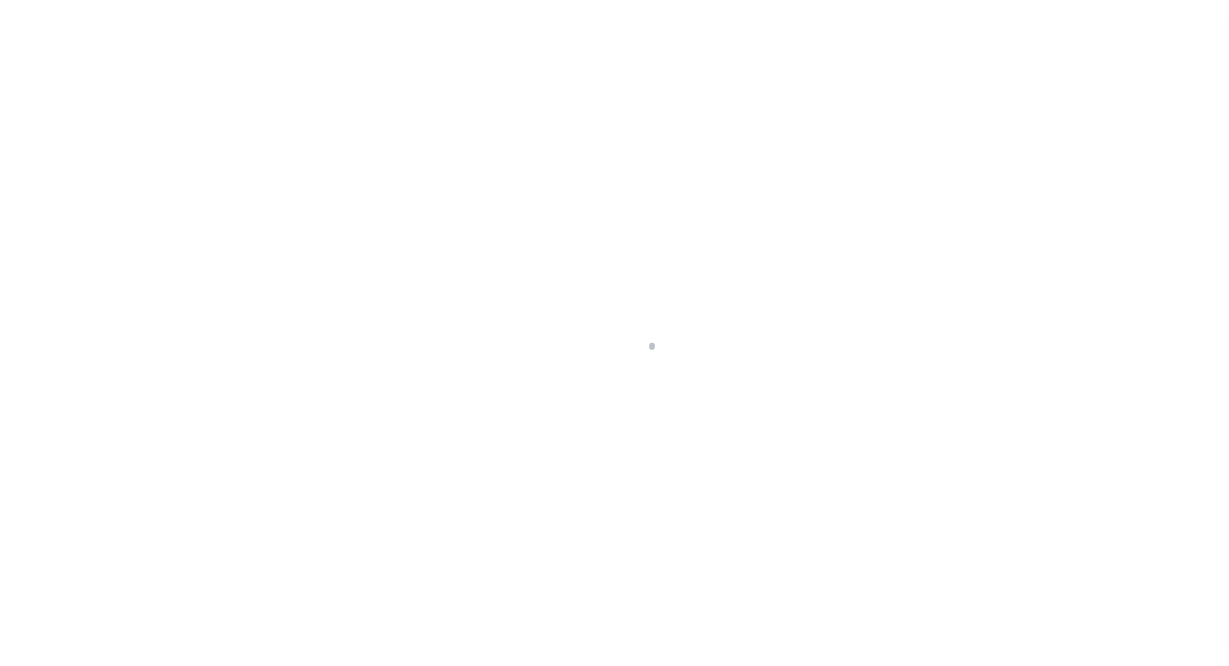
select select "25066"
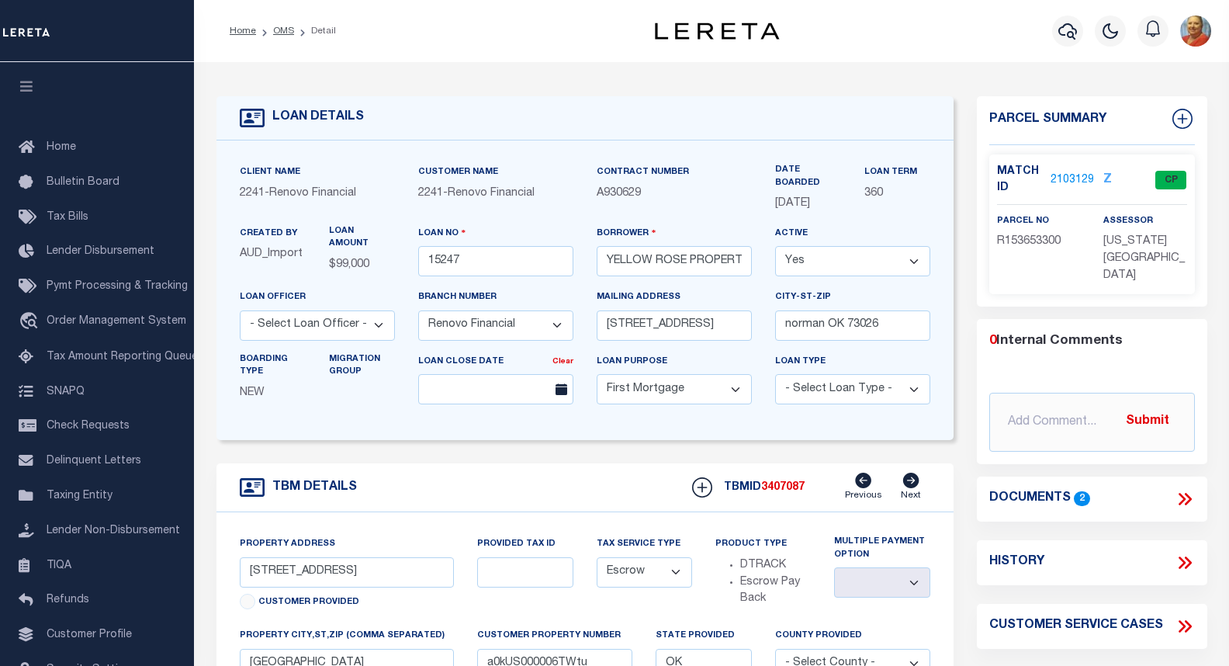
click at [559, 108] on div "LOAN DETAILS" at bounding box center [584, 118] width 737 height 44
drag, startPoint x: 610, startPoint y: 261, endPoint x: 770, endPoint y: 265, distance: 160.6
click at [770, 265] on div "Client Name 2241 - Renovo Financial Customer Name 2241 - Renovo Financial Contr…" at bounding box center [585, 290] width 714 height 253
